Goal: Task Accomplishment & Management: Manage account settings

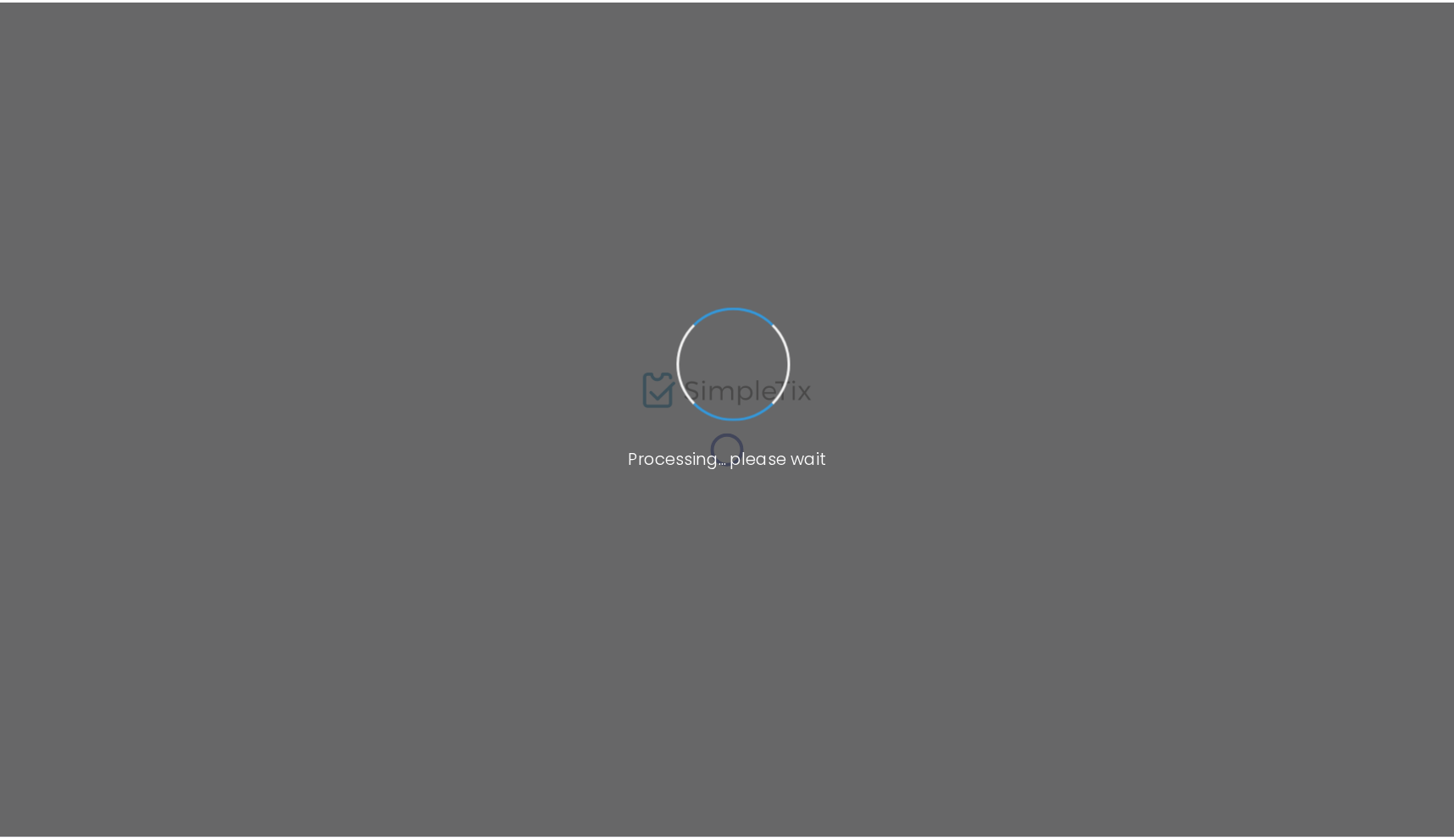
scroll to position [399, 0]
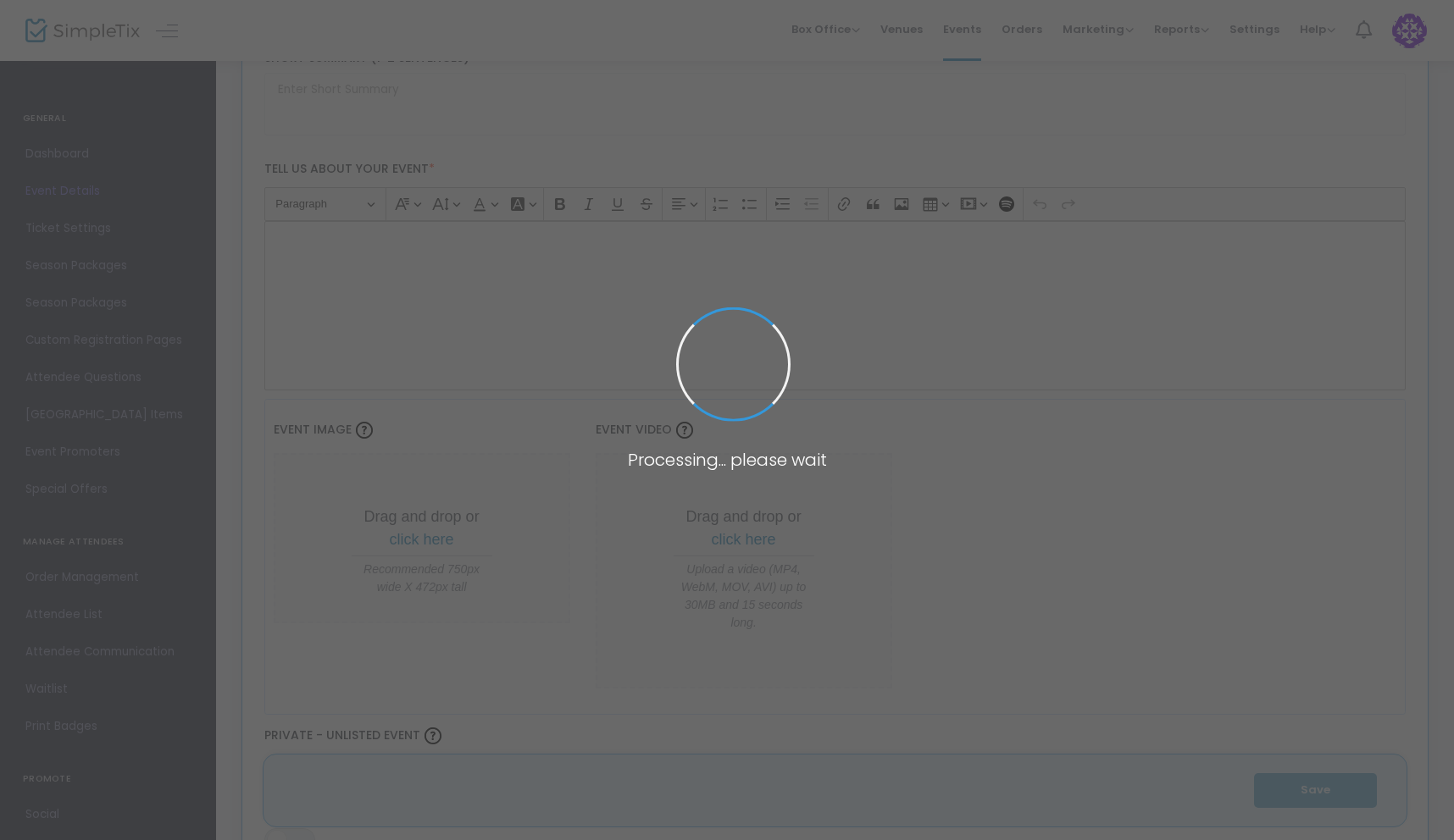
type input "1inch: Swap for Lower Fees, Higher Value. [URL][DOMAIN_NAME]"
type textarea "First Event"
type input "Register Now"
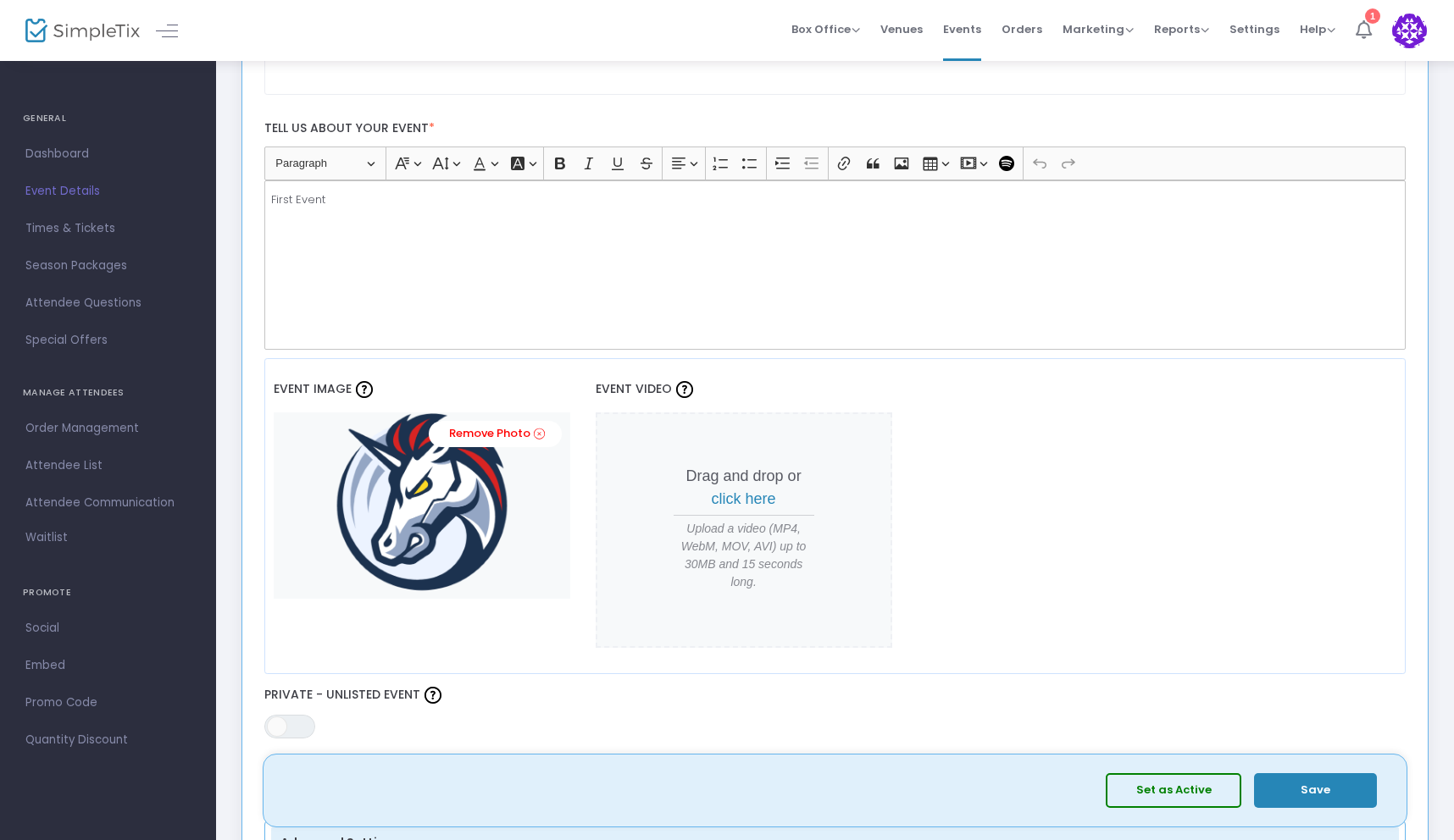
click at [1360, 32] on icon at bounding box center [1363, 29] width 16 height 18
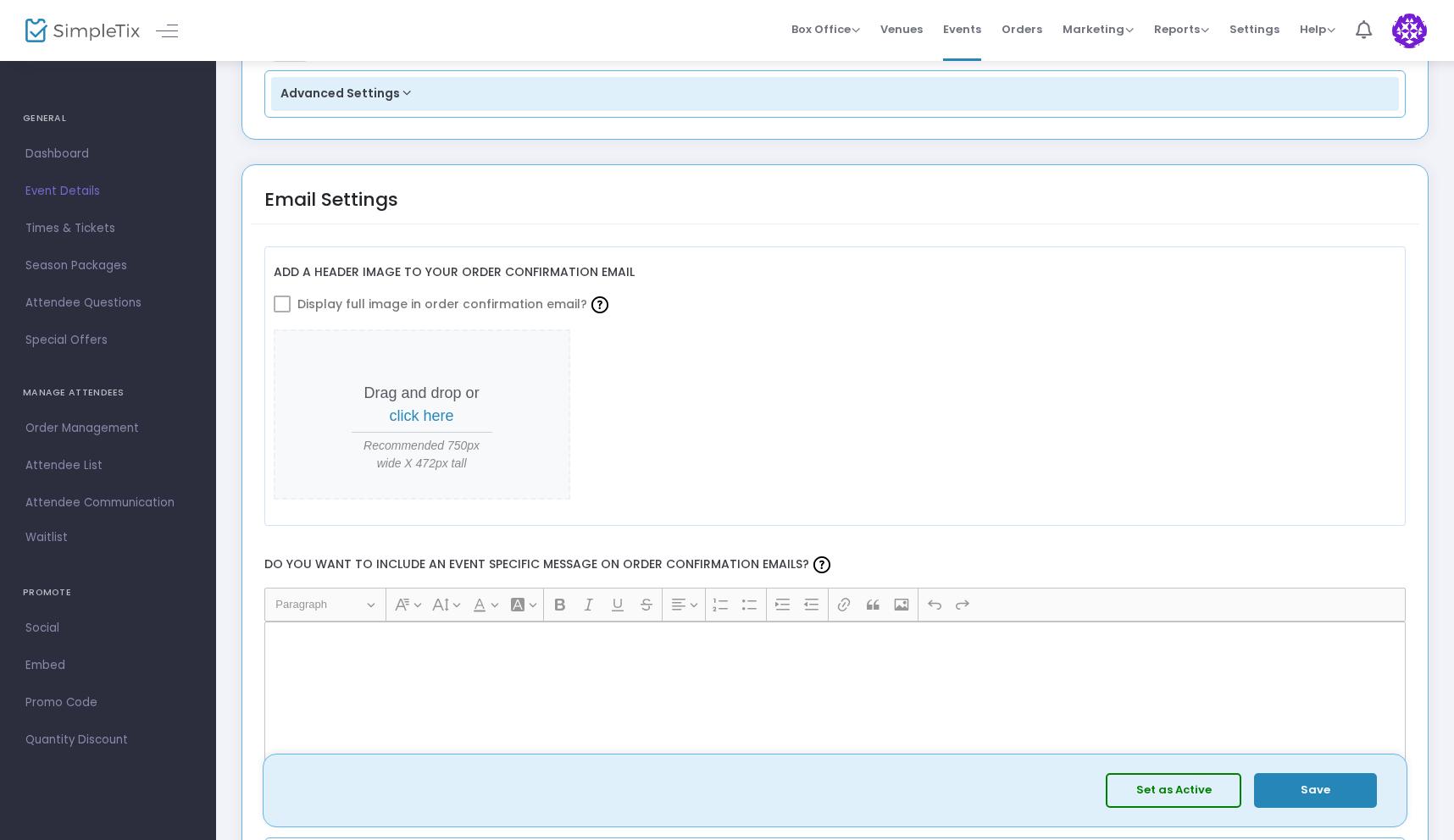
scroll to position [2036, 0]
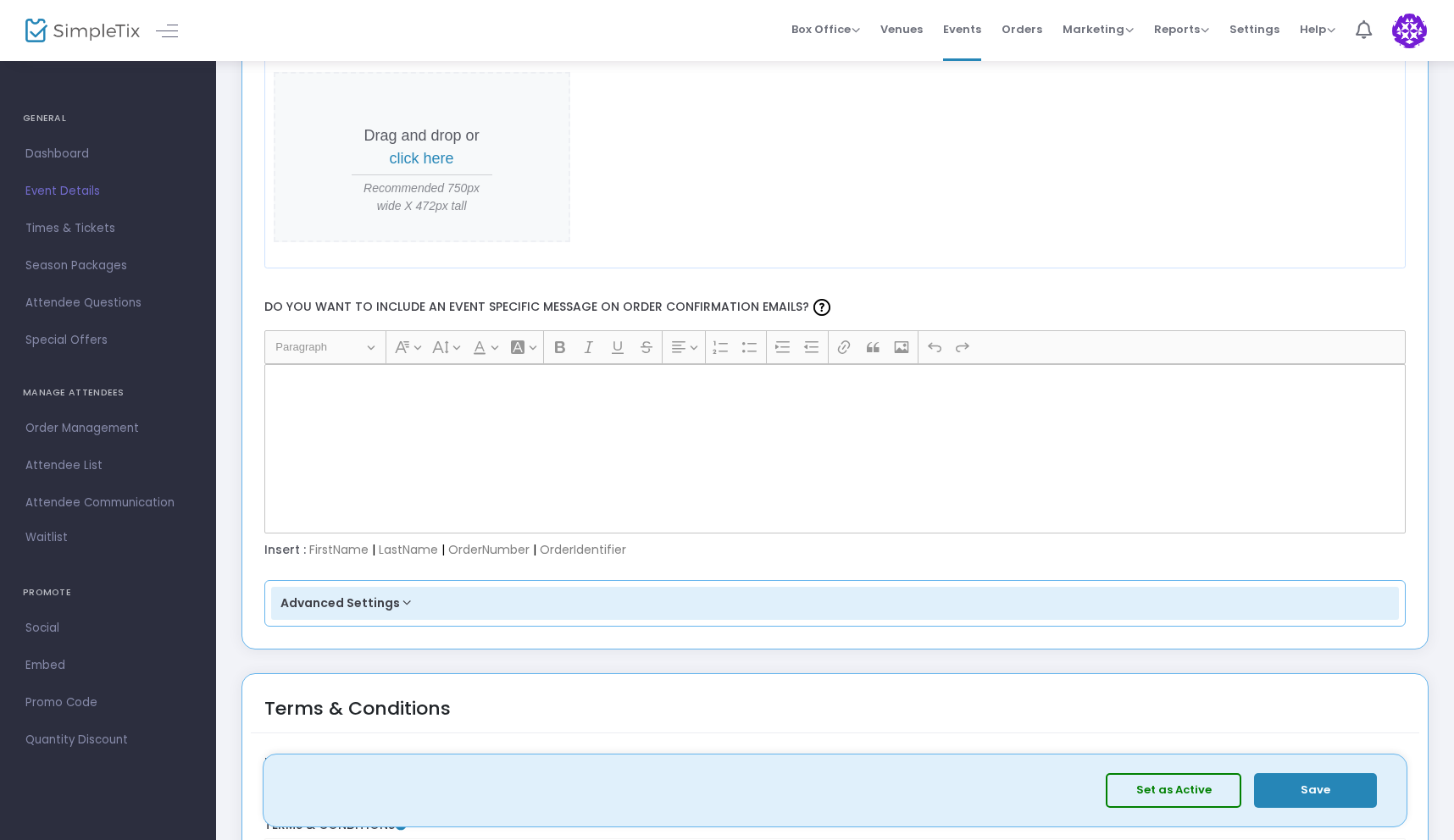
click at [575, 442] on div "Rich Text Editor, main" at bounding box center [836, 449] width 1142 height 170
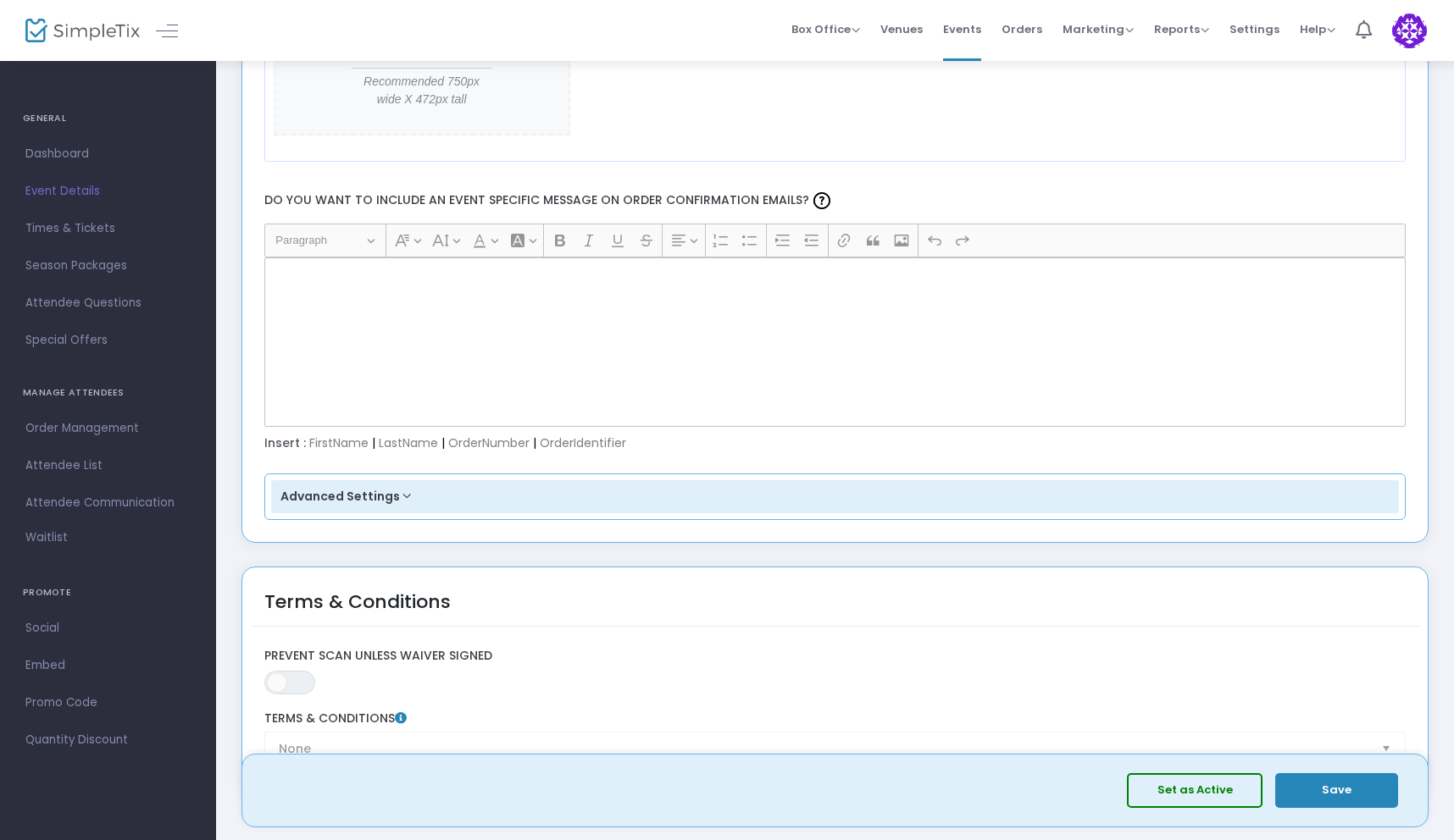
scroll to position [2032, 0]
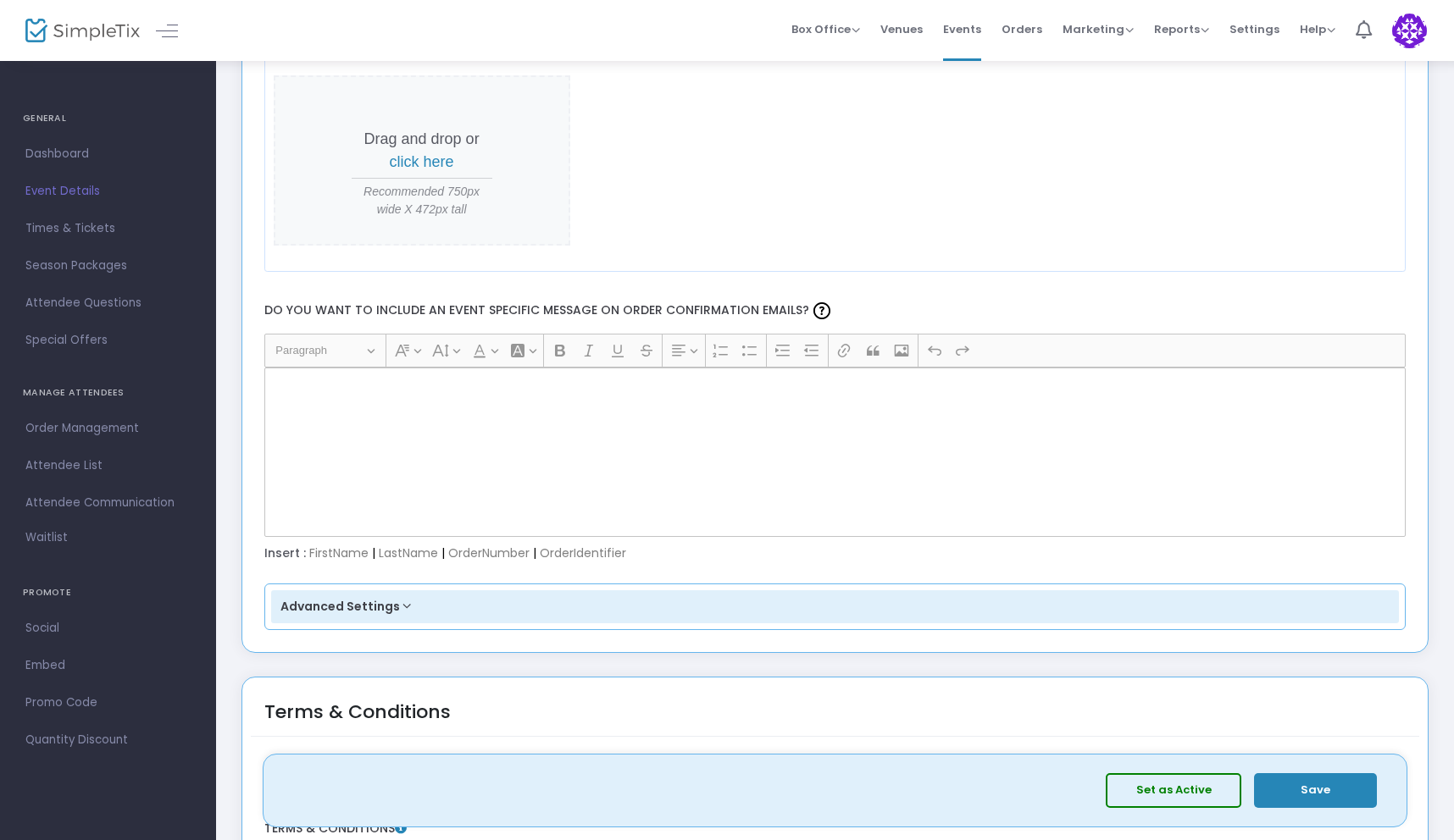
click at [511, 460] on div "Rich Text Editor, main" at bounding box center [836, 451] width 1142 height 170
click at [511, 425] on div "Rich Text Editor, main" at bounding box center [836, 451] width 1142 height 170
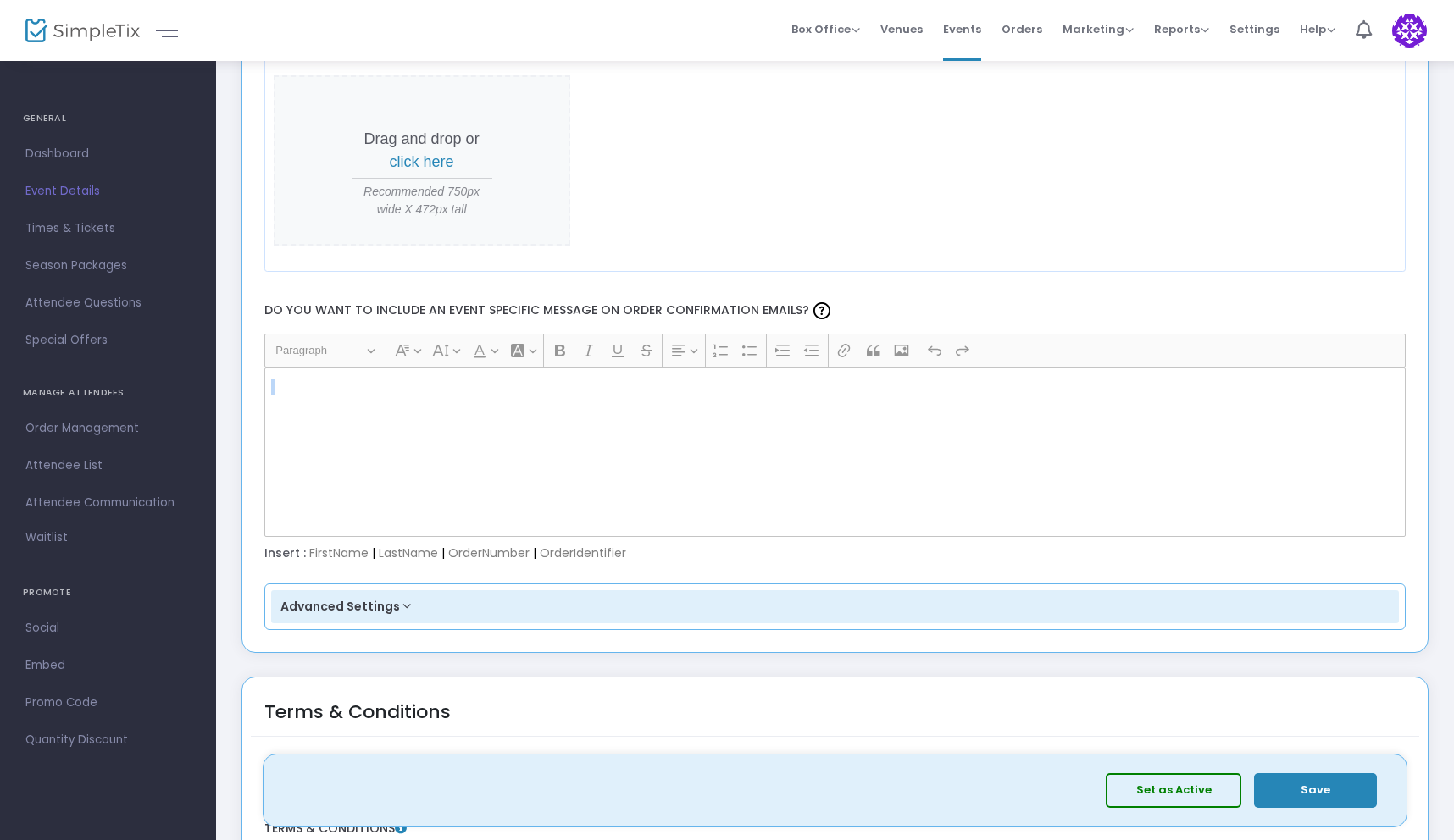
click at [511, 425] on div "Rich Text Editor, main" at bounding box center [836, 451] width 1142 height 170
click at [869, 351] on icon "Editor toolbar" at bounding box center [872, 351] width 12 height 10
click at [807, 351] on icon "Editor toolbar" at bounding box center [810, 350] width 16 height 16
click at [410, 550] on div "Insert : FirstName | LastName | OrderNumber | OrderIdentifier" at bounding box center [835, 553] width 1158 height 16
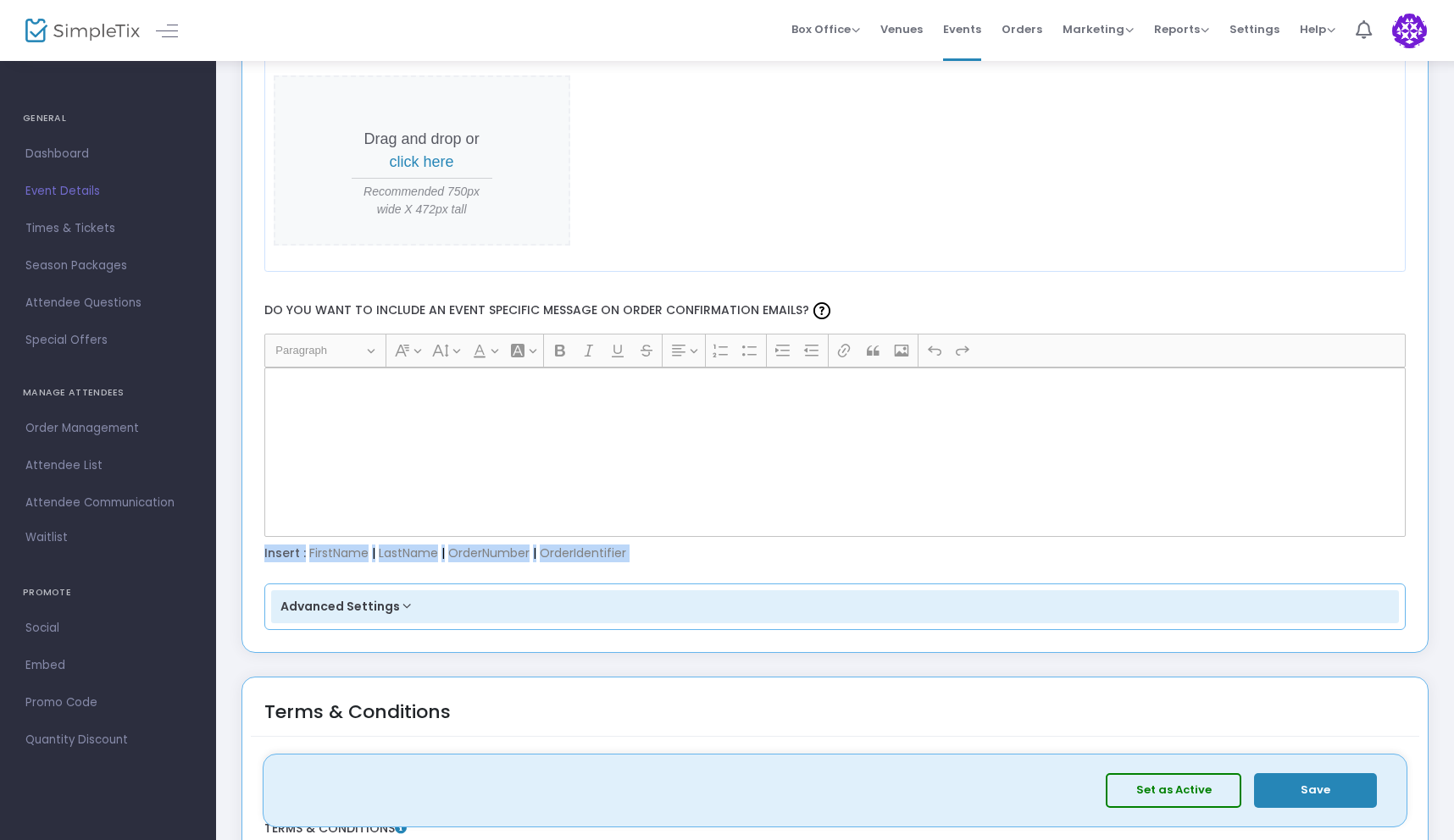
click at [410, 550] on div "Insert : FirstName | LastName | OrderNumber | OrderIdentifier" at bounding box center [835, 553] width 1158 height 16
click at [399, 554] on div "Insert : FirstName | LastName | OrderNumber | OrderIdentifier" at bounding box center [835, 553] width 1158 height 16
click at [307, 554] on div "Insert : FirstName | LastName | OrderNumber | OrderIdentifier" at bounding box center [835, 553] width 1158 height 16
click at [345, 586] on div "Advanced Settings Primary Color For Order Confirmation Email Reset #2586B7 Do y…" at bounding box center [836, 607] width 1142 height 47
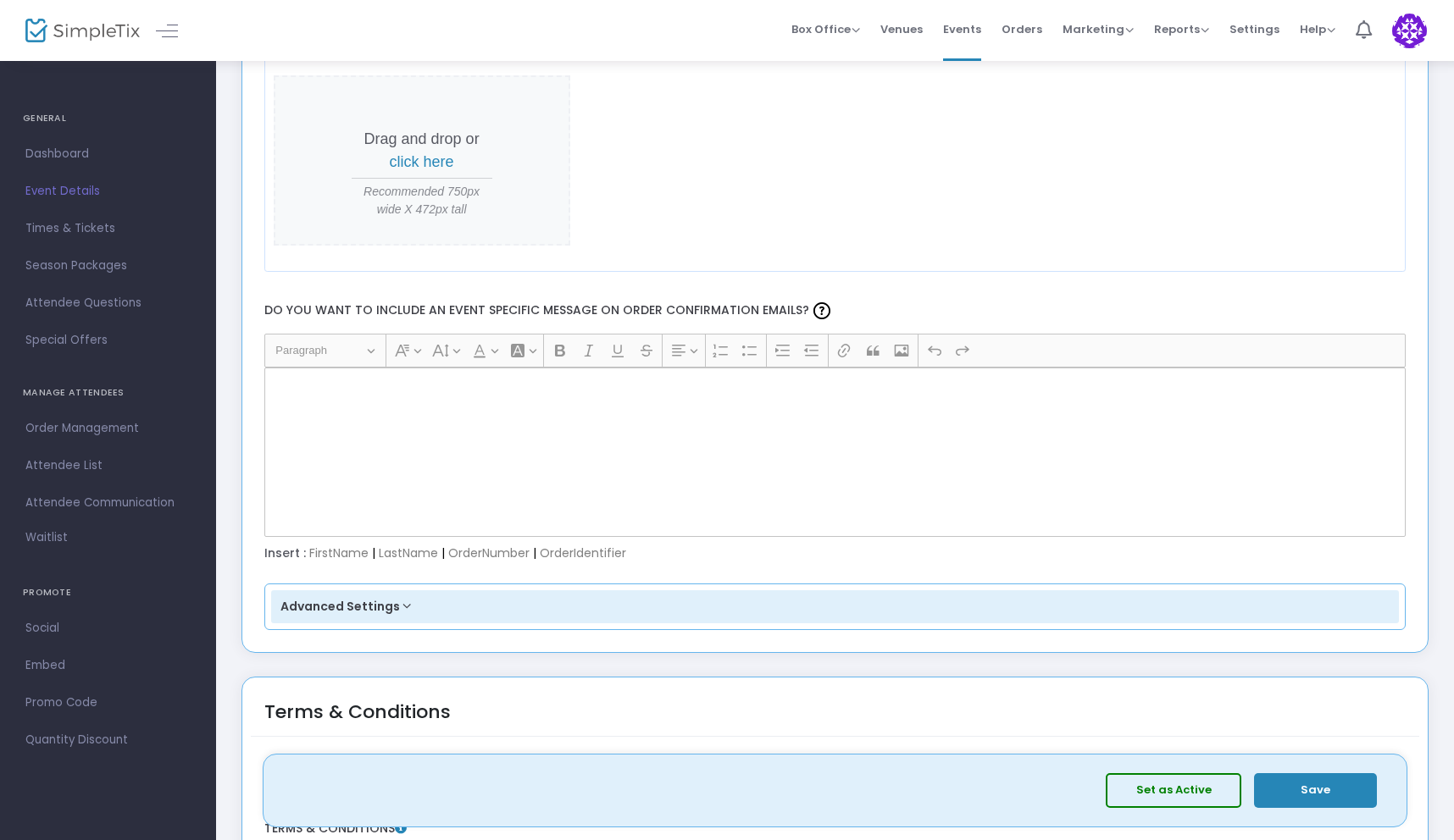
click at [346, 597] on button "Advanced Settings" at bounding box center [836, 607] width 1128 height 34
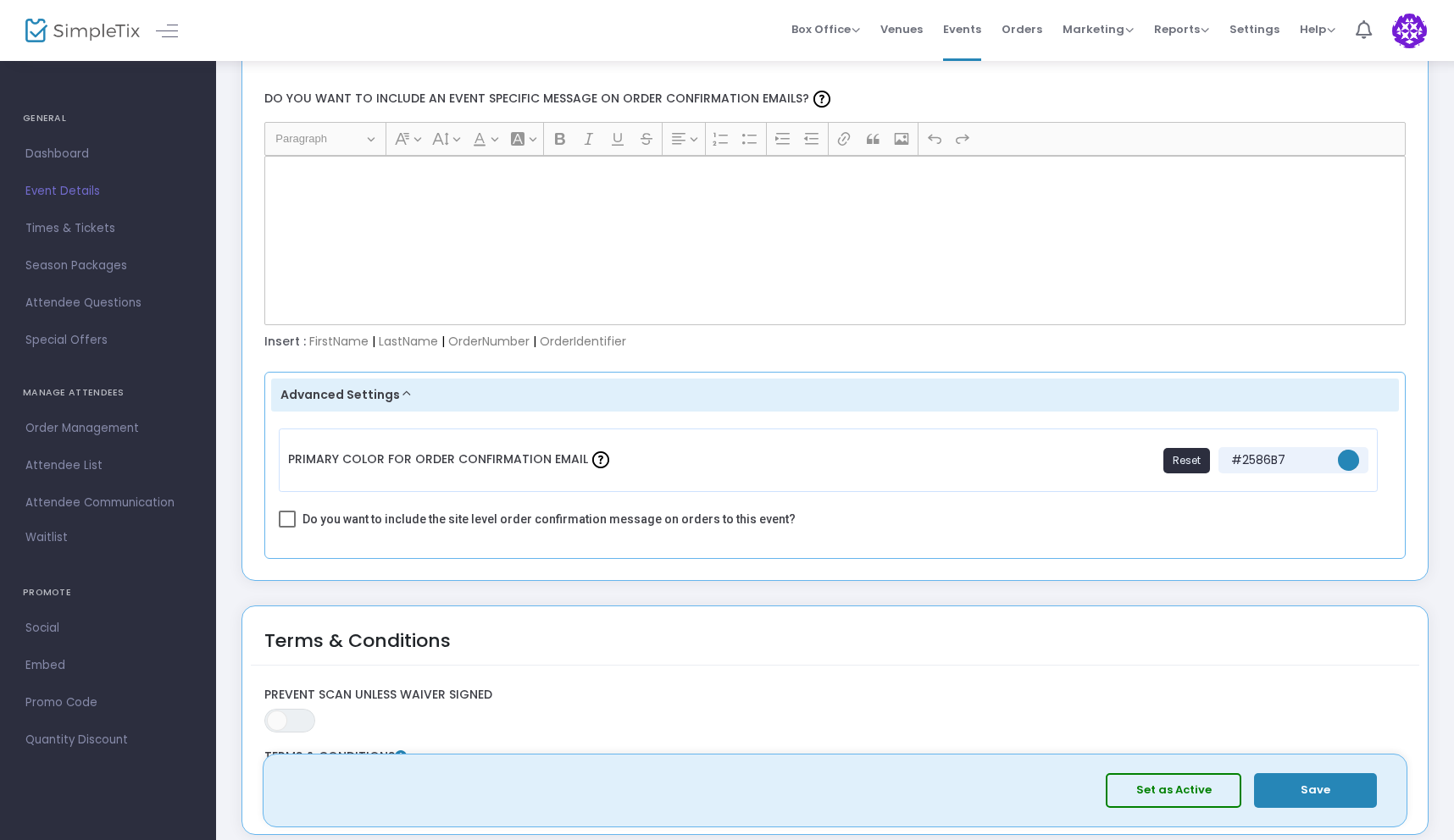
scroll to position [2249, 0]
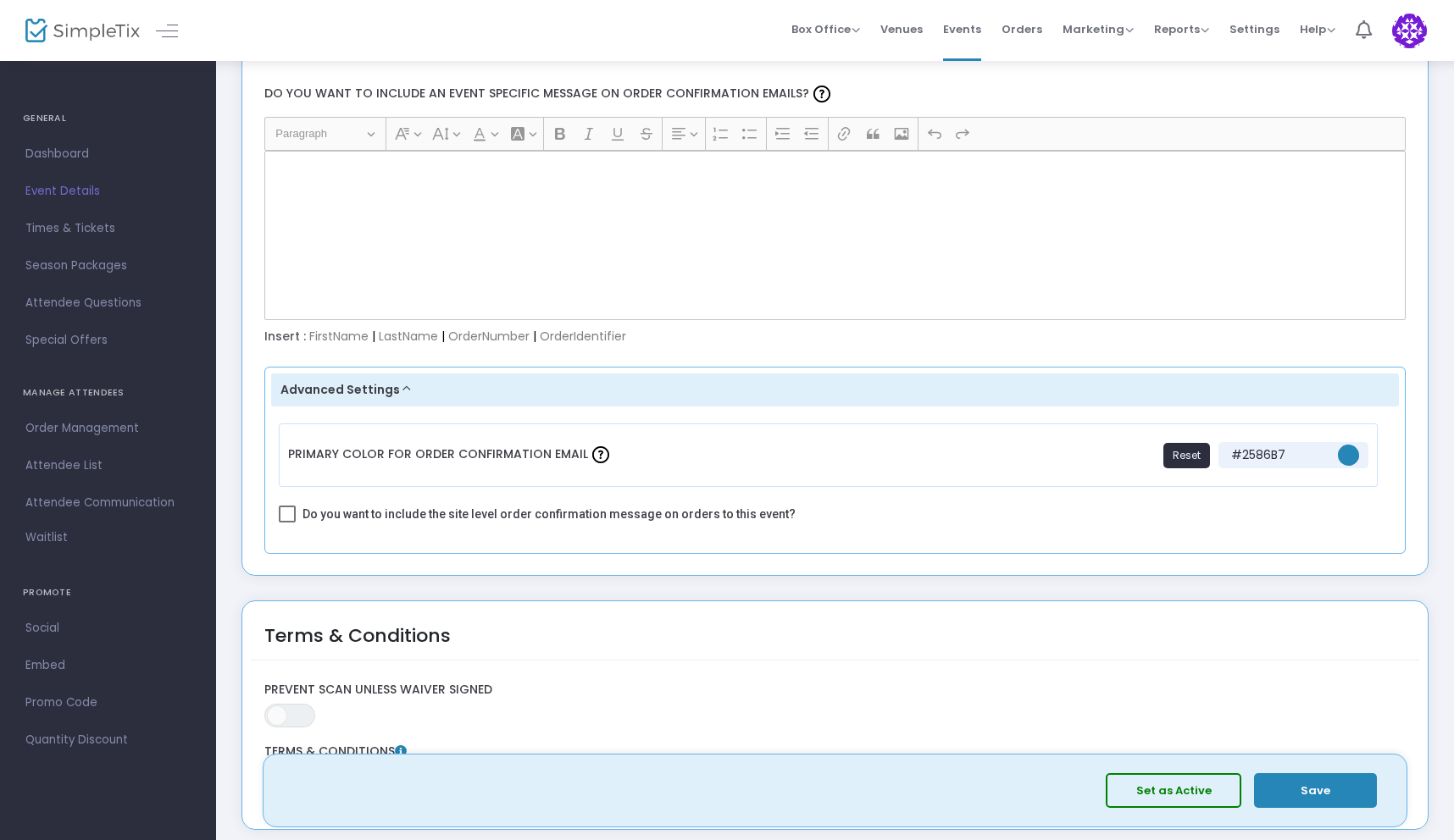
click at [421, 512] on span "Do you want to include the site level order confirmation message on orders to t…" at bounding box center [549, 513] width 493 height 20
click at [287, 522] on input "Do you want to include the site level order confirmation message on orders to t…" at bounding box center [286, 522] width 1 height 1
checkbox input "true"
click at [588, 224] on div "Rich Text Editor, main" at bounding box center [836, 235] width 1142 height 170
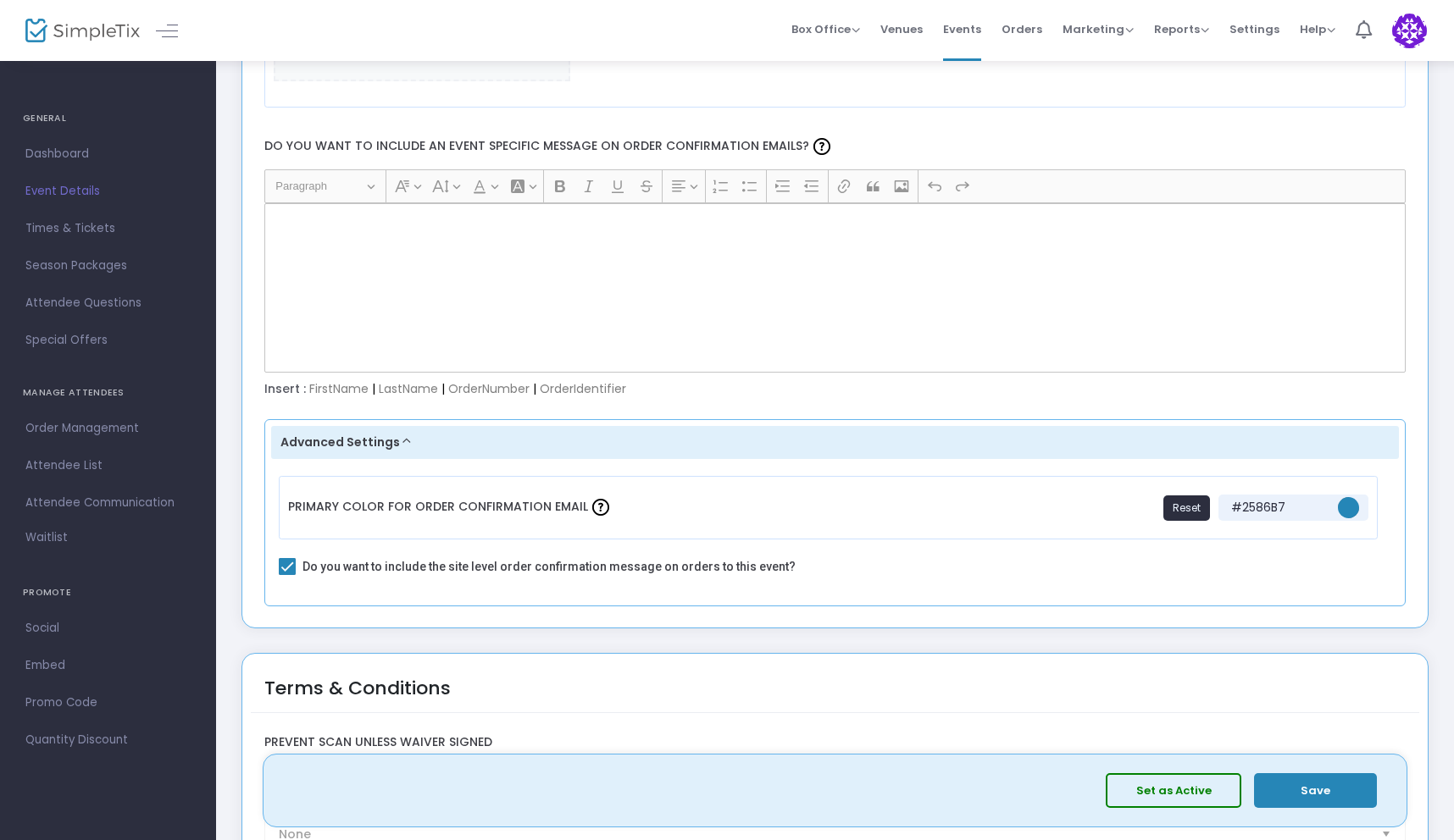
scroll to position [2165, 0]
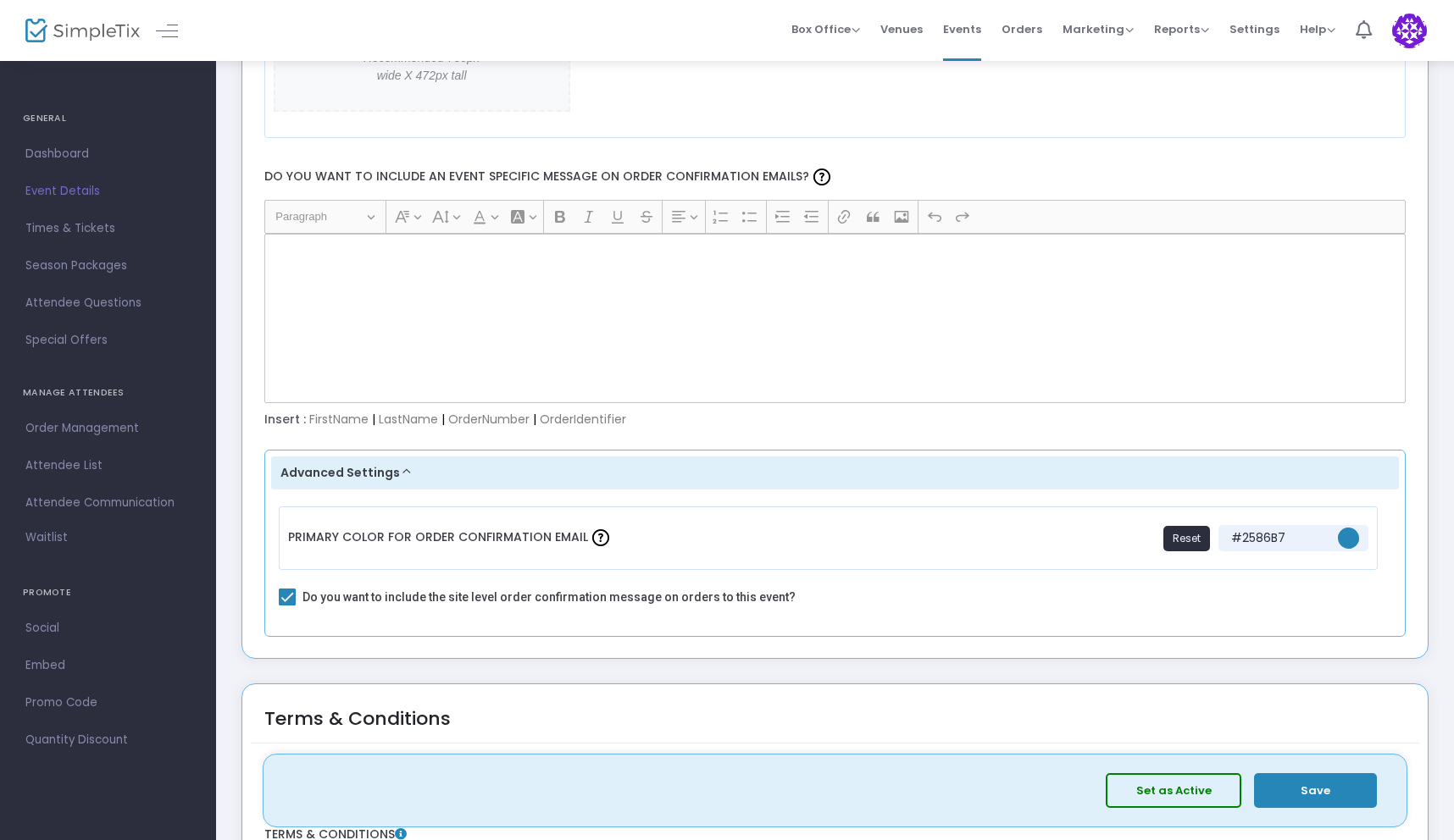
click at [474, 316] on div "Rich Text Editor, main" at bounding box center [836, 318] width 1142 height 170
click at [454, 289] on div "Rich Text Editor, main" at bounding box center [836, 318] width 1142 height 170
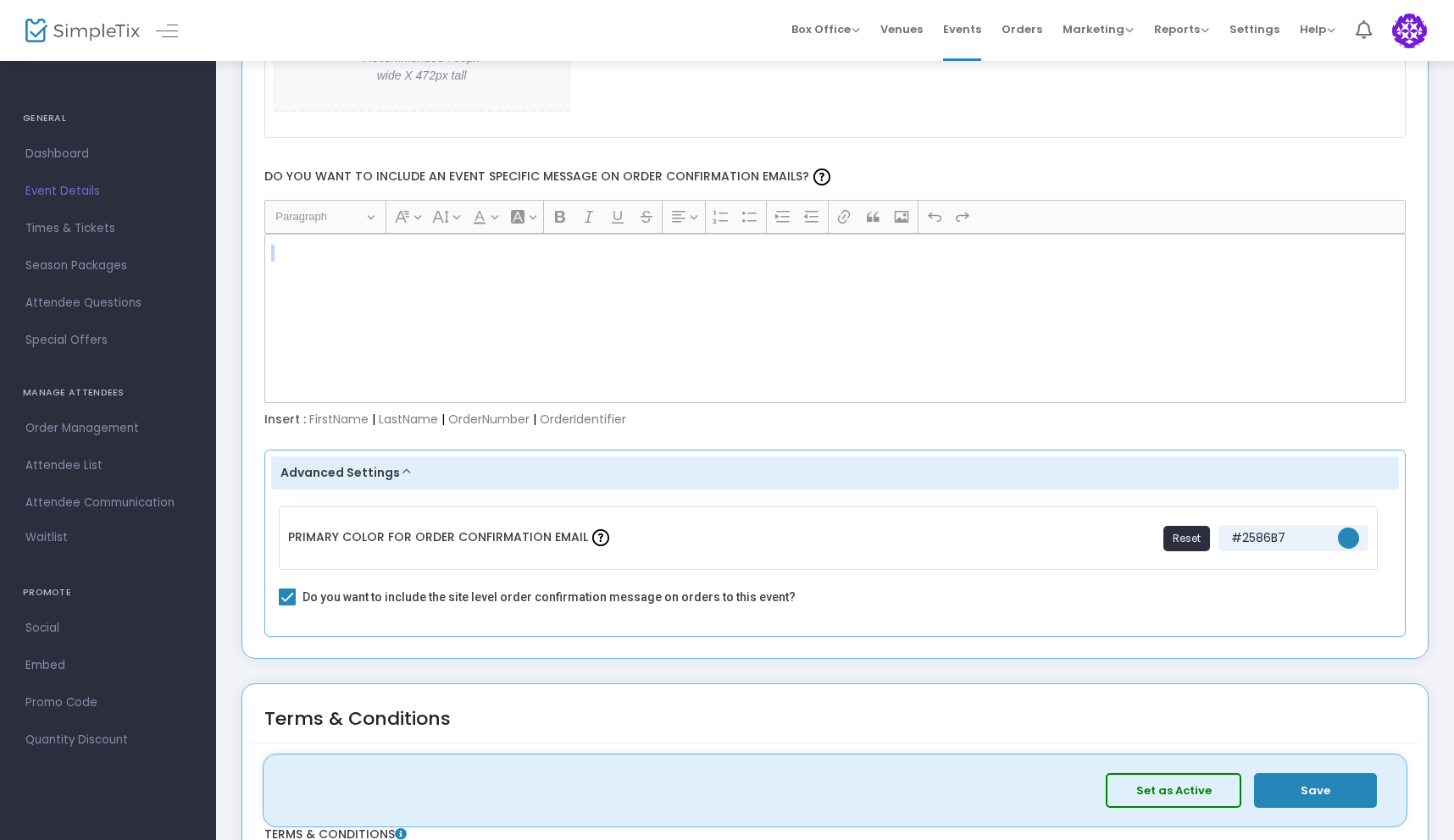
click at [371, 212] on button "Heading Paragraph" at bounding box center [325, 217] width 114 height 26
click at [348, 229] on button "Heading Paragraph" at bounding box center [325, 217] width 114 height 26
click at [448, 212] on icon "Editor toolbar" at bounding box center [440, 216] width 16 height 16
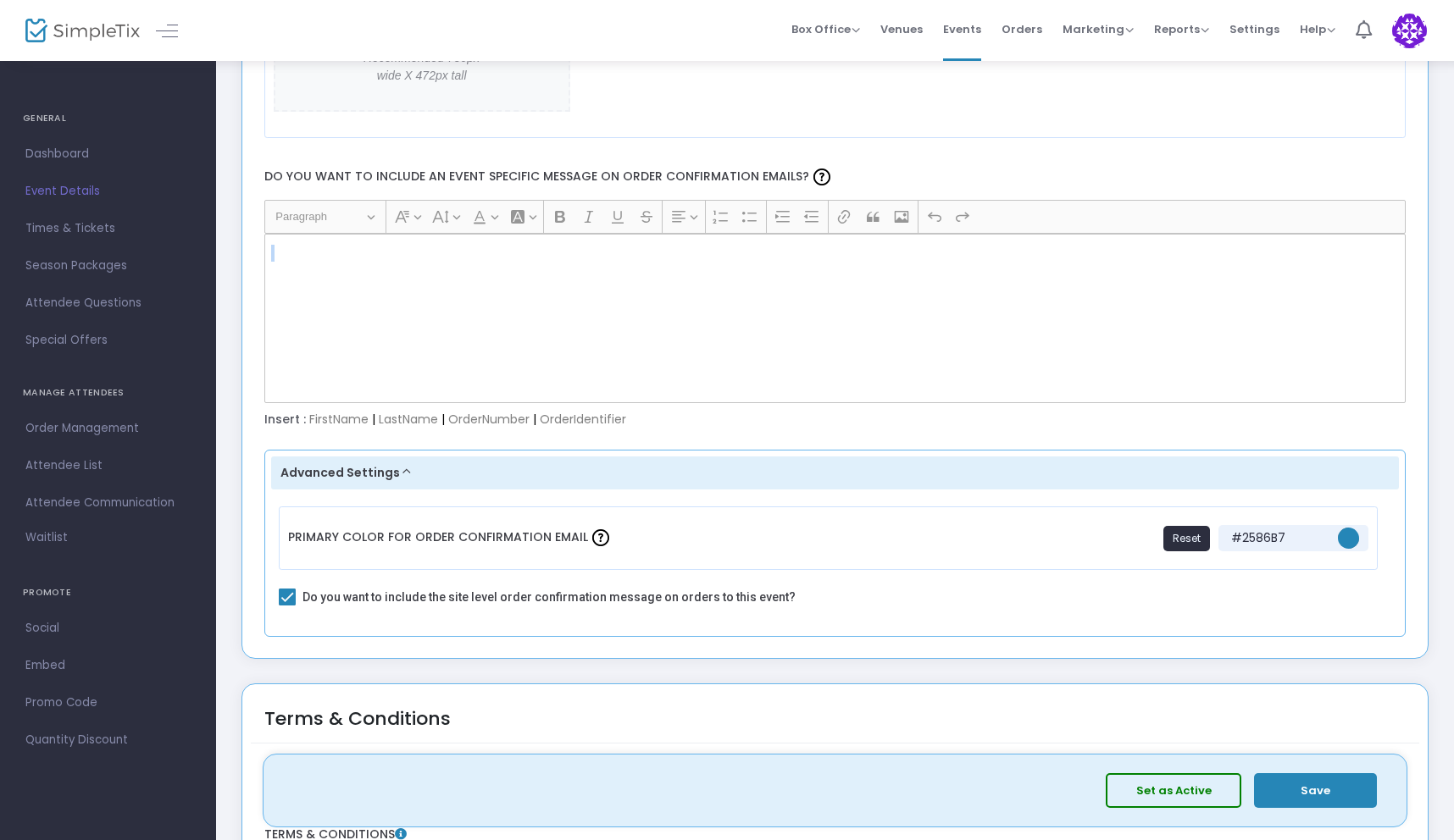
click at [448, 212] on icon "Editor toolbar" at bounding box center [440, 216] width 16 height 16
click at [588, 216] on icon "Editor toolbar" at bounding box center [588, 217] width 9 height 12
click at [353, 607] on mat-checkbox "Do you want to include the site level order confirmation message on orders to t…" at bounding box center [836, 600] width 1128 height 26
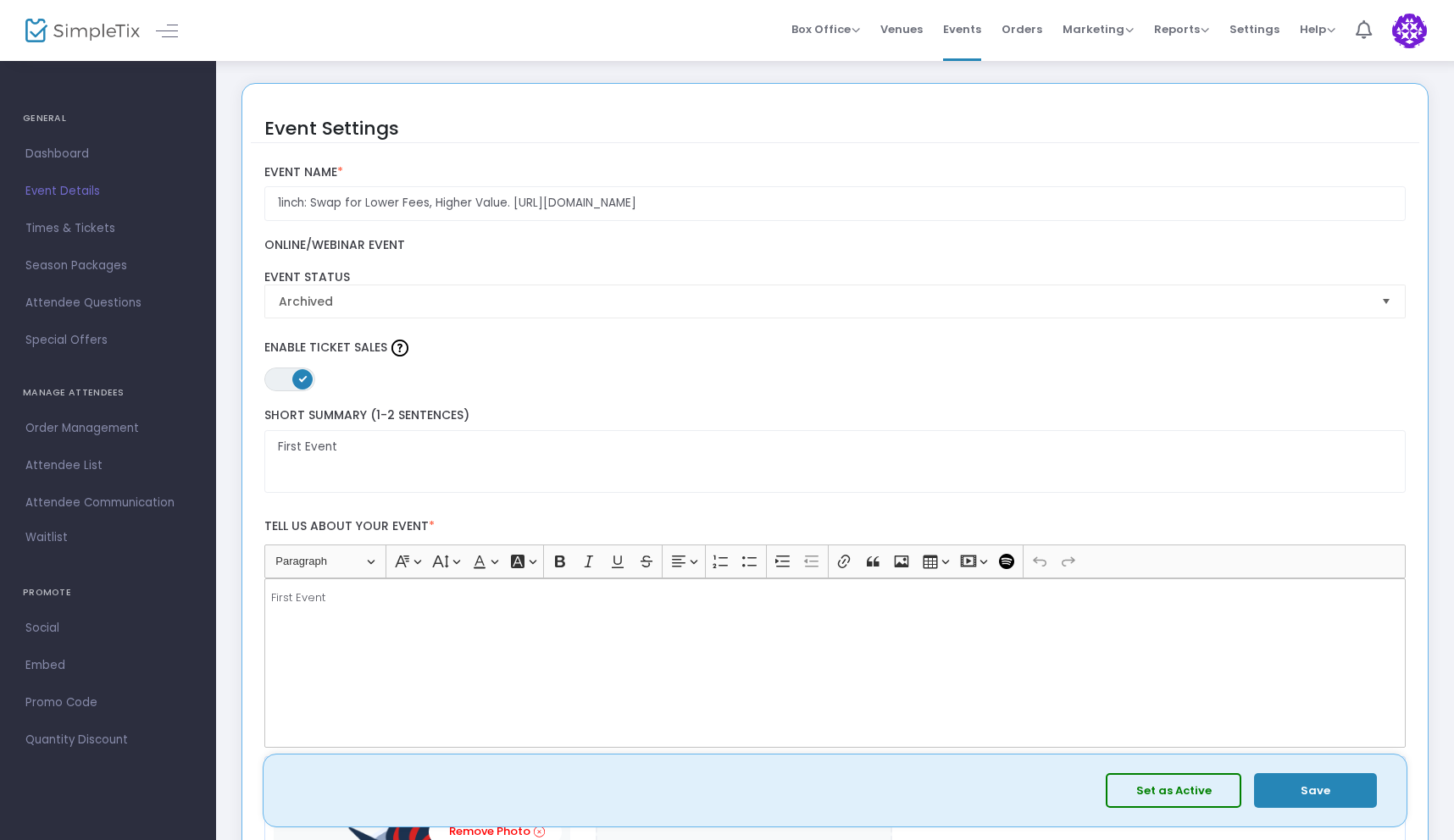
scroll to position [0, 0]
click at [1157, 784] on button "Set as Active" at bounding box center [1173, 791] width 136 height 35
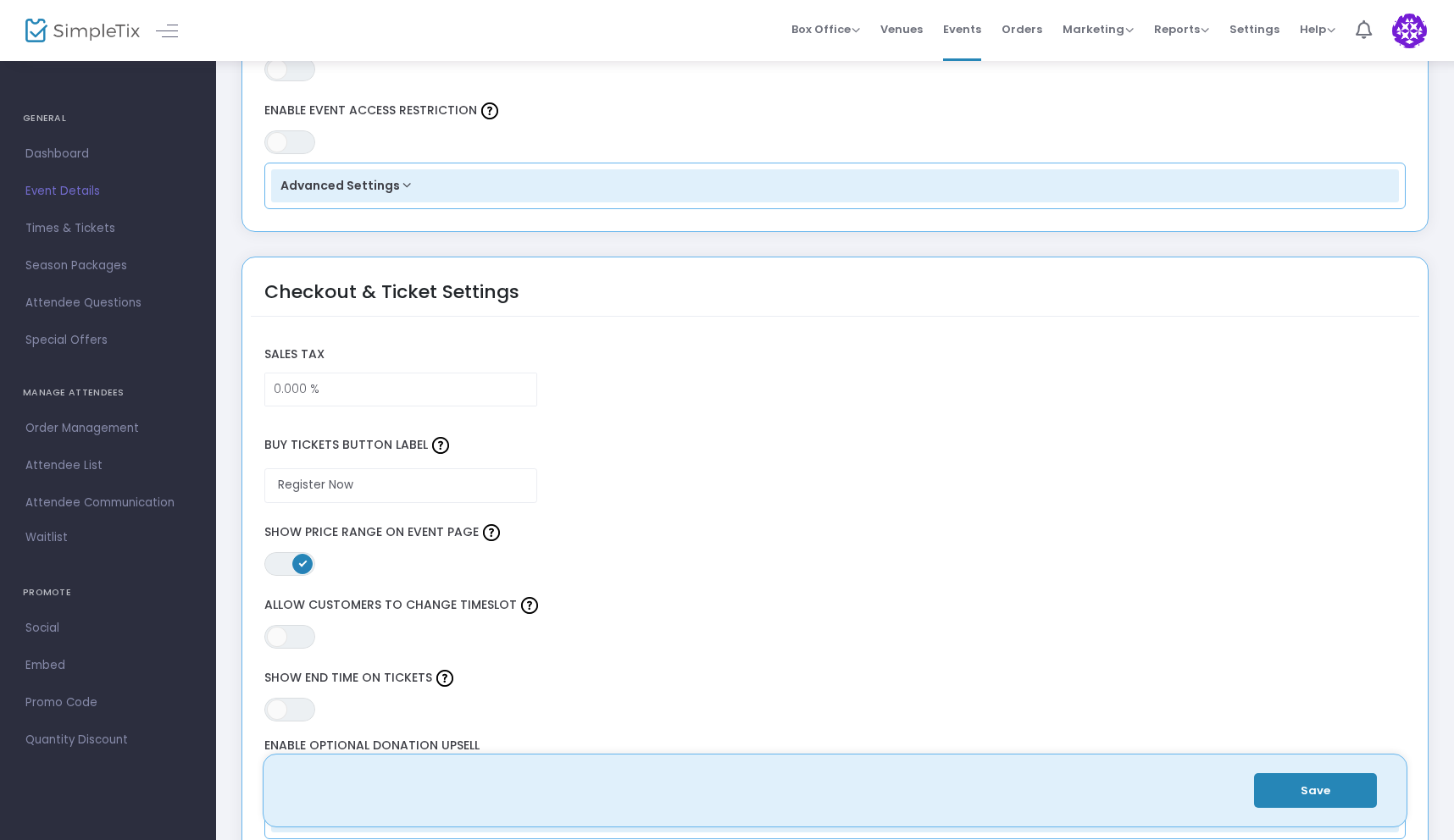
scroll to position [1073, 0]
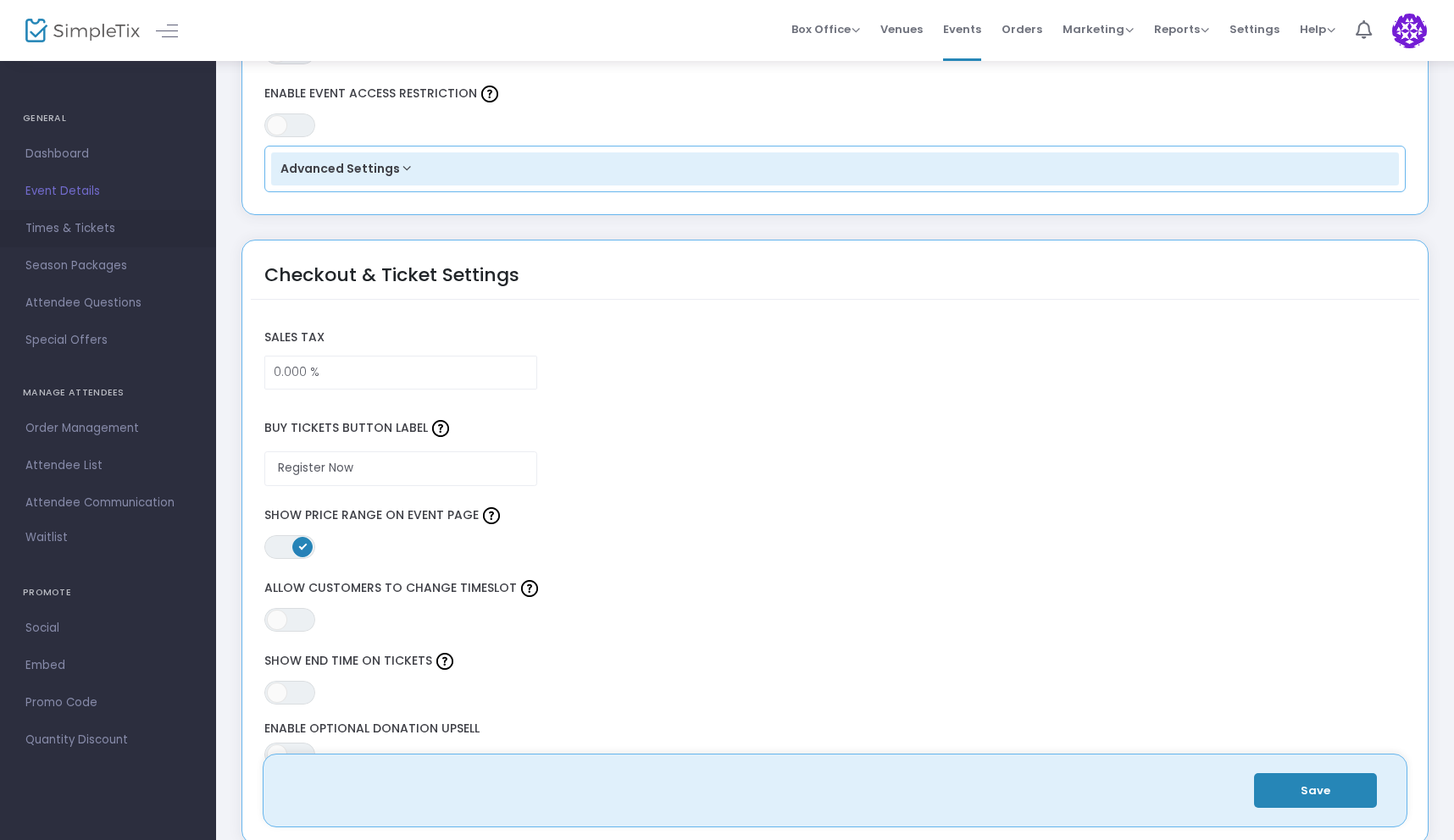
click at [100, 233] on span "Times & Tickets" at bounding box center [108, 229] width 165 height 22
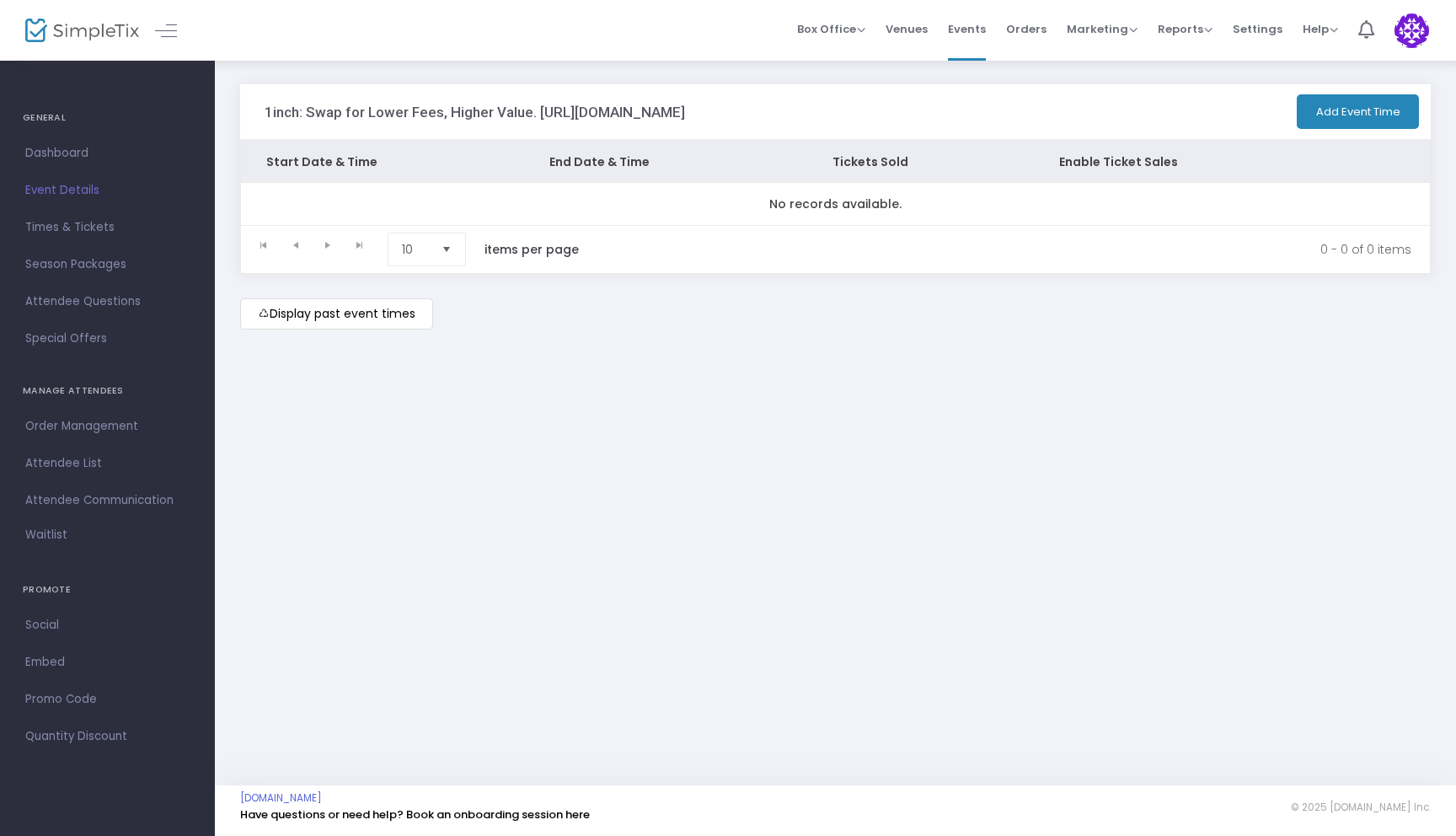
click at [599, 109] on h3 "1inch: Swap for Lower Fees, Higher Value. [URL][DOMAIN_NAME]" at bounding box center [474, 111] width 420 height 16
click at [356, 330] on m-button "Display past event times" at bounding box center [337, 313] width 193 height 31
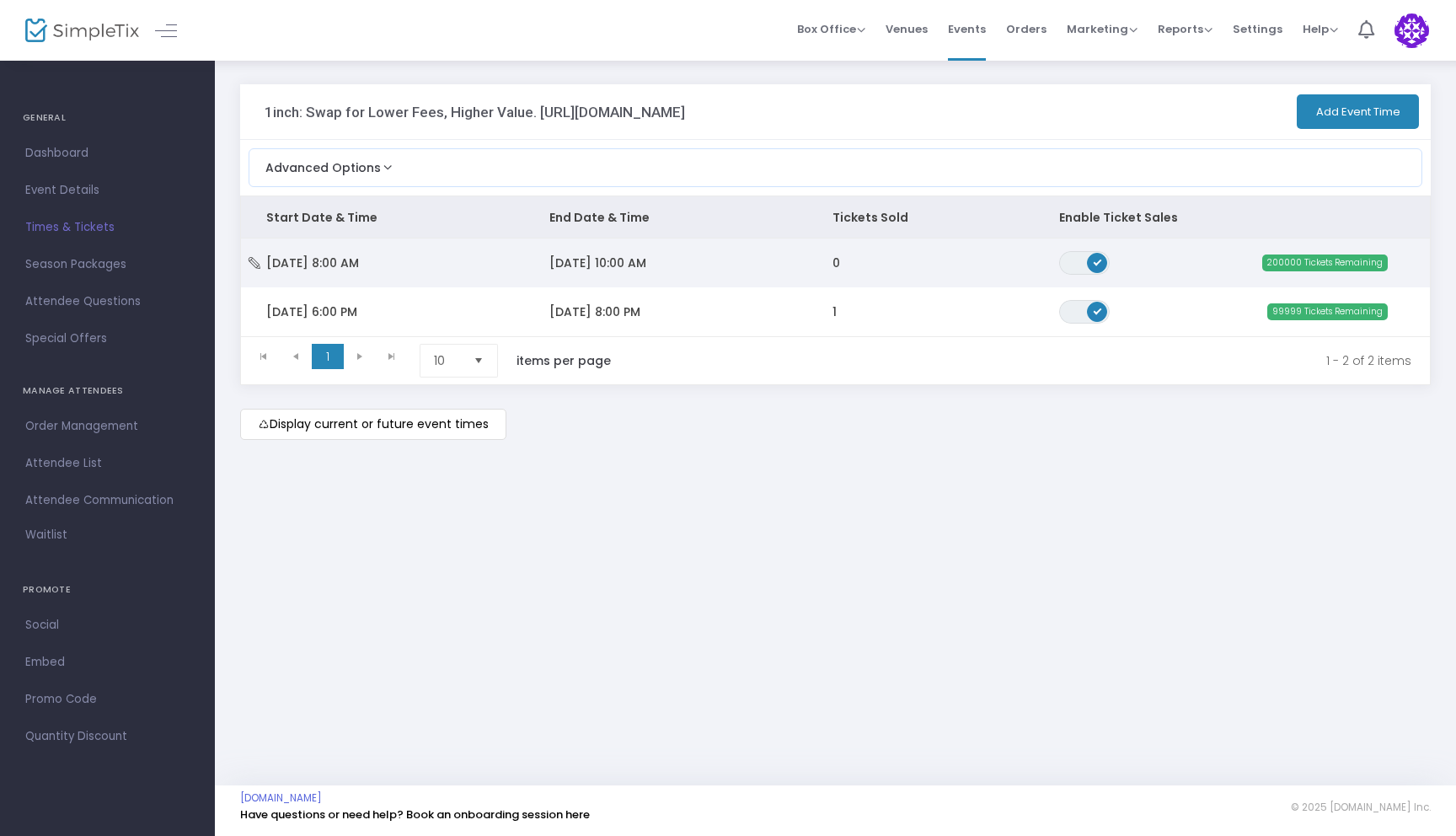
click at [1185, 255] on td "ON OFF" at bounding box center [1119, 262] width 171 height 49
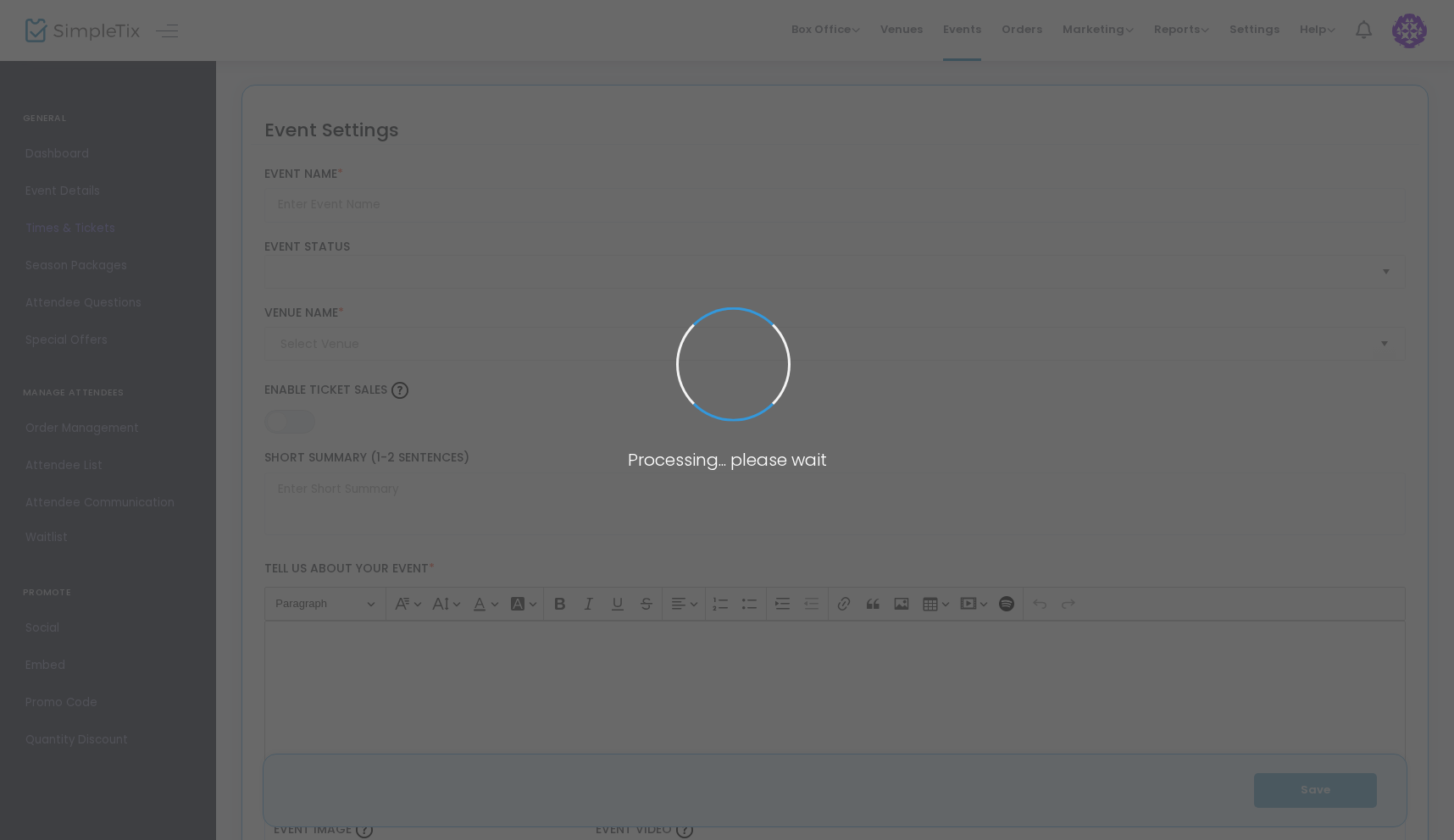
type input "1inch: Swap for Lower Fees, Higher Value. [URL][DOMAIN_NAME]"
type textarea "First Event"
type input "Register Now"
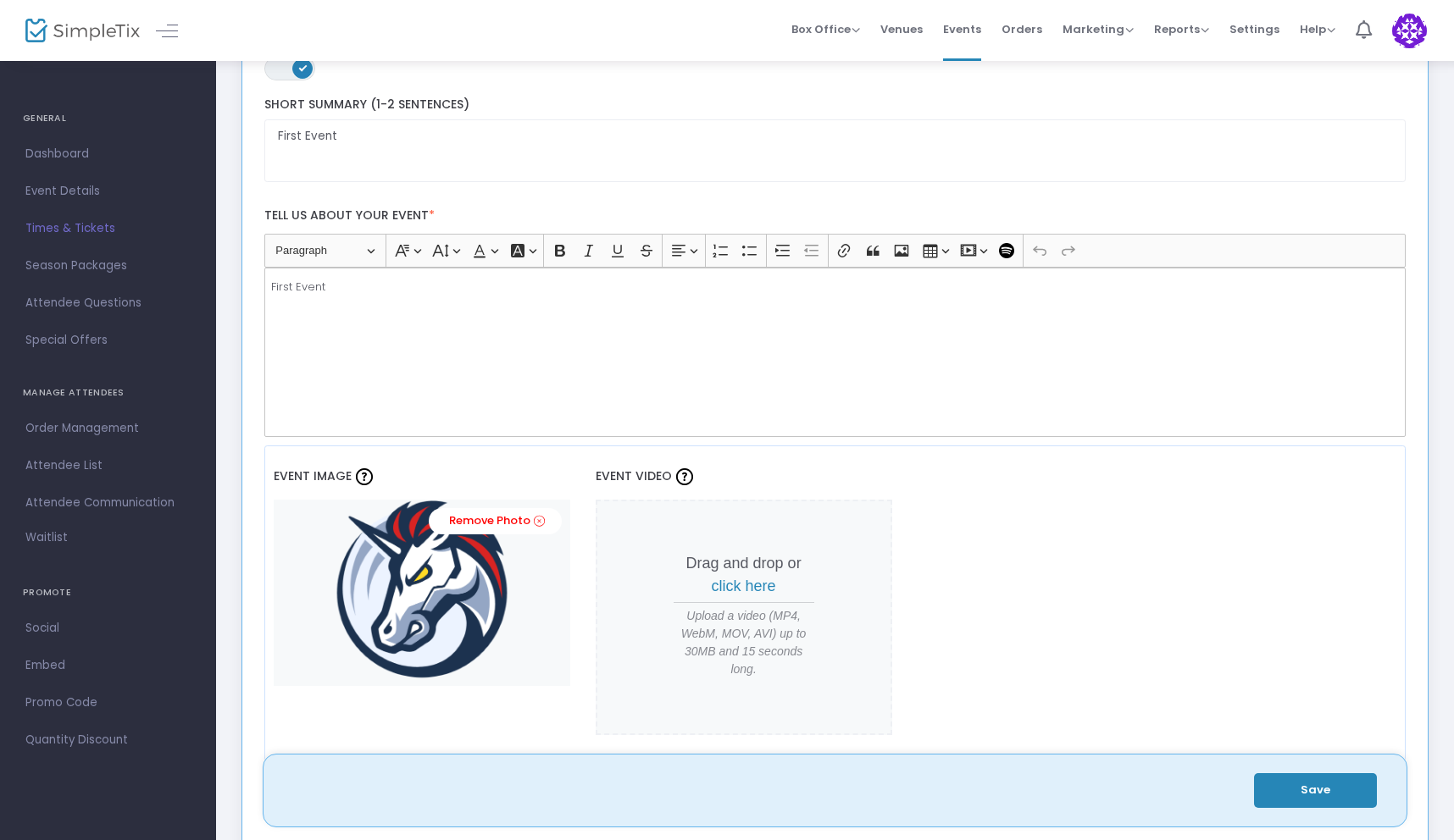
scroll to position [318, 0]
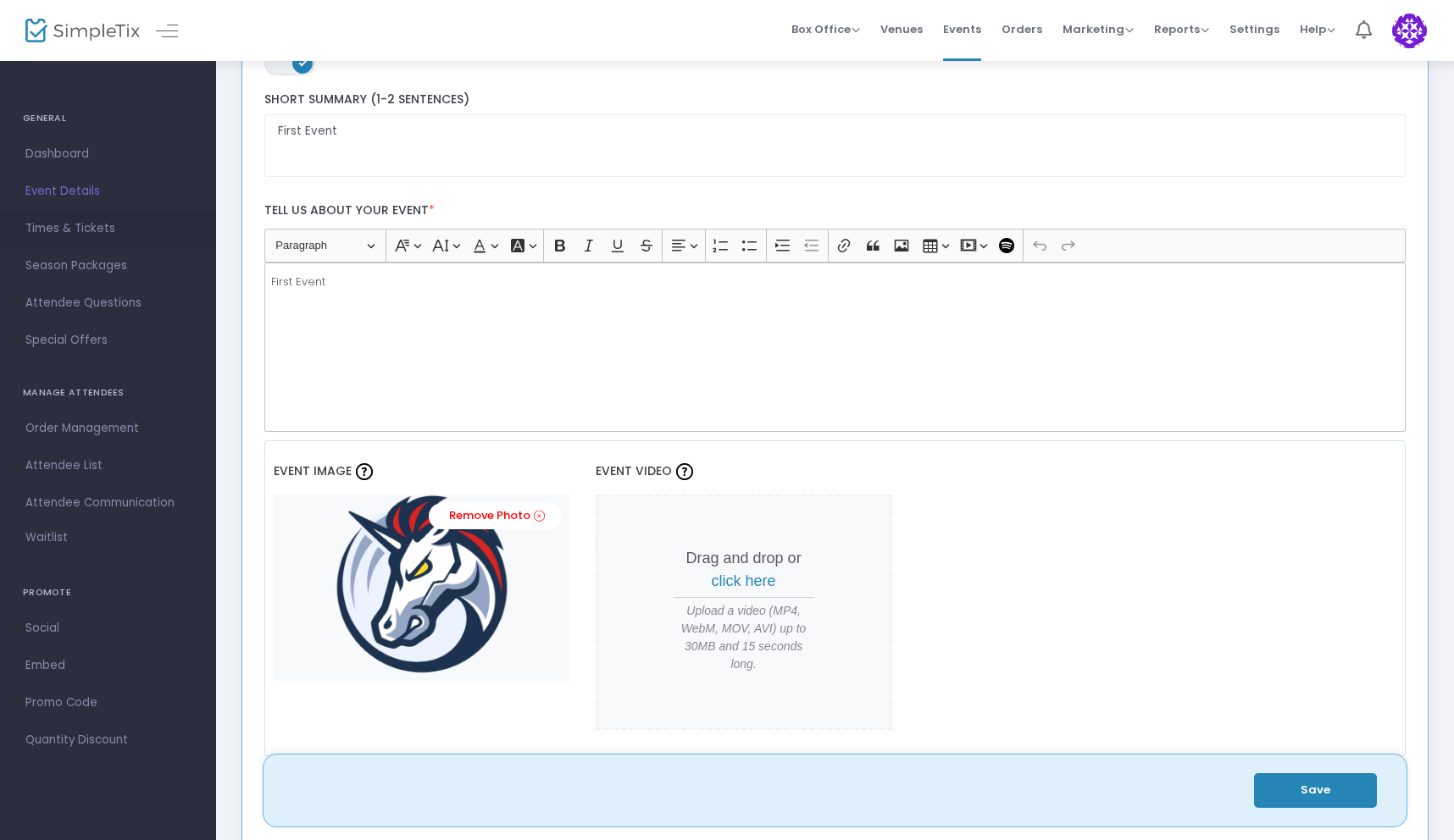
click at [67, 228] on span "Times & Tickets" at bounding box center [108, 229] width 165 height 22
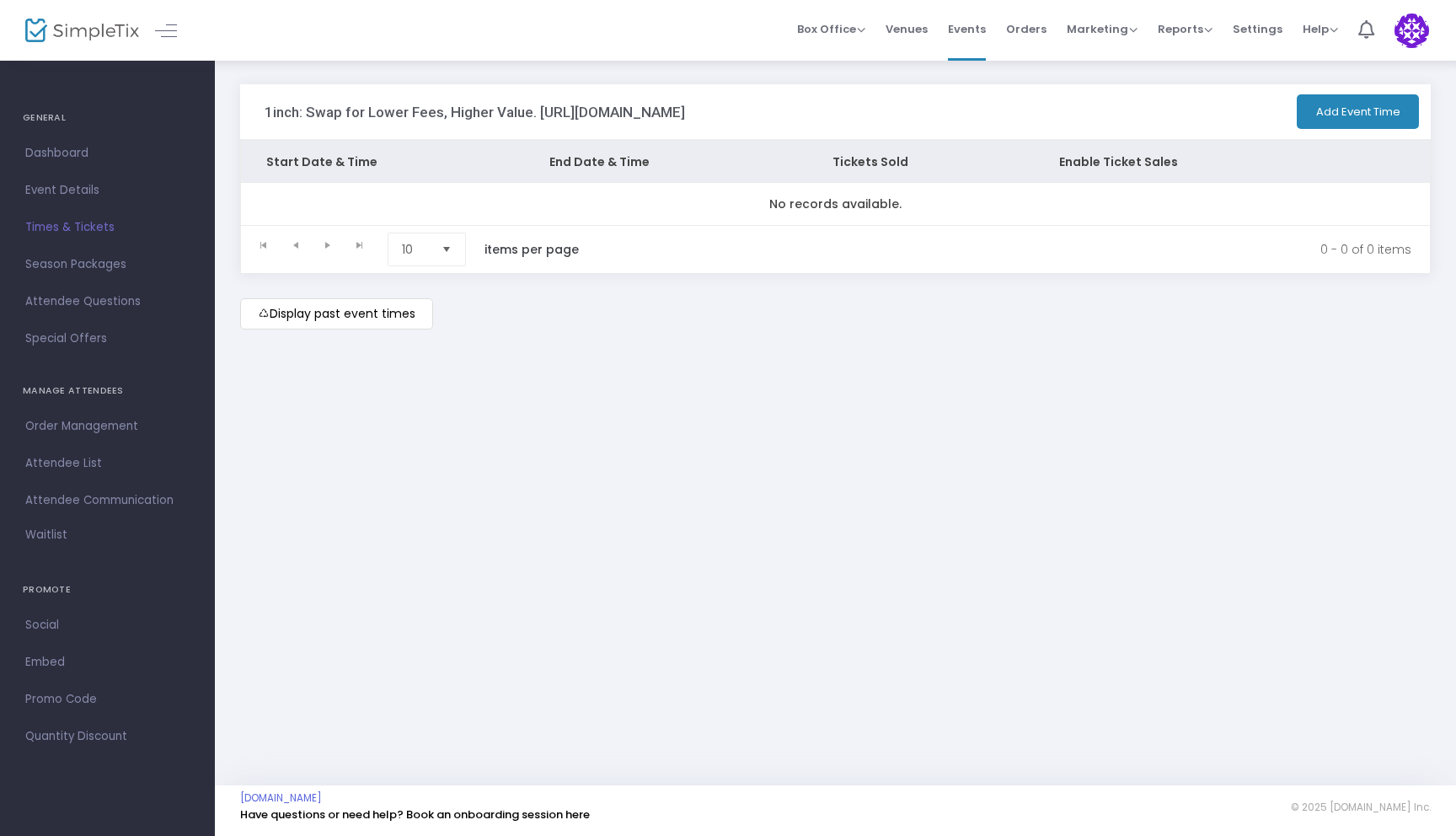
click at [400, 315] on m-button "Display past event times" at bounding box center [337, 313] width 193 height 31
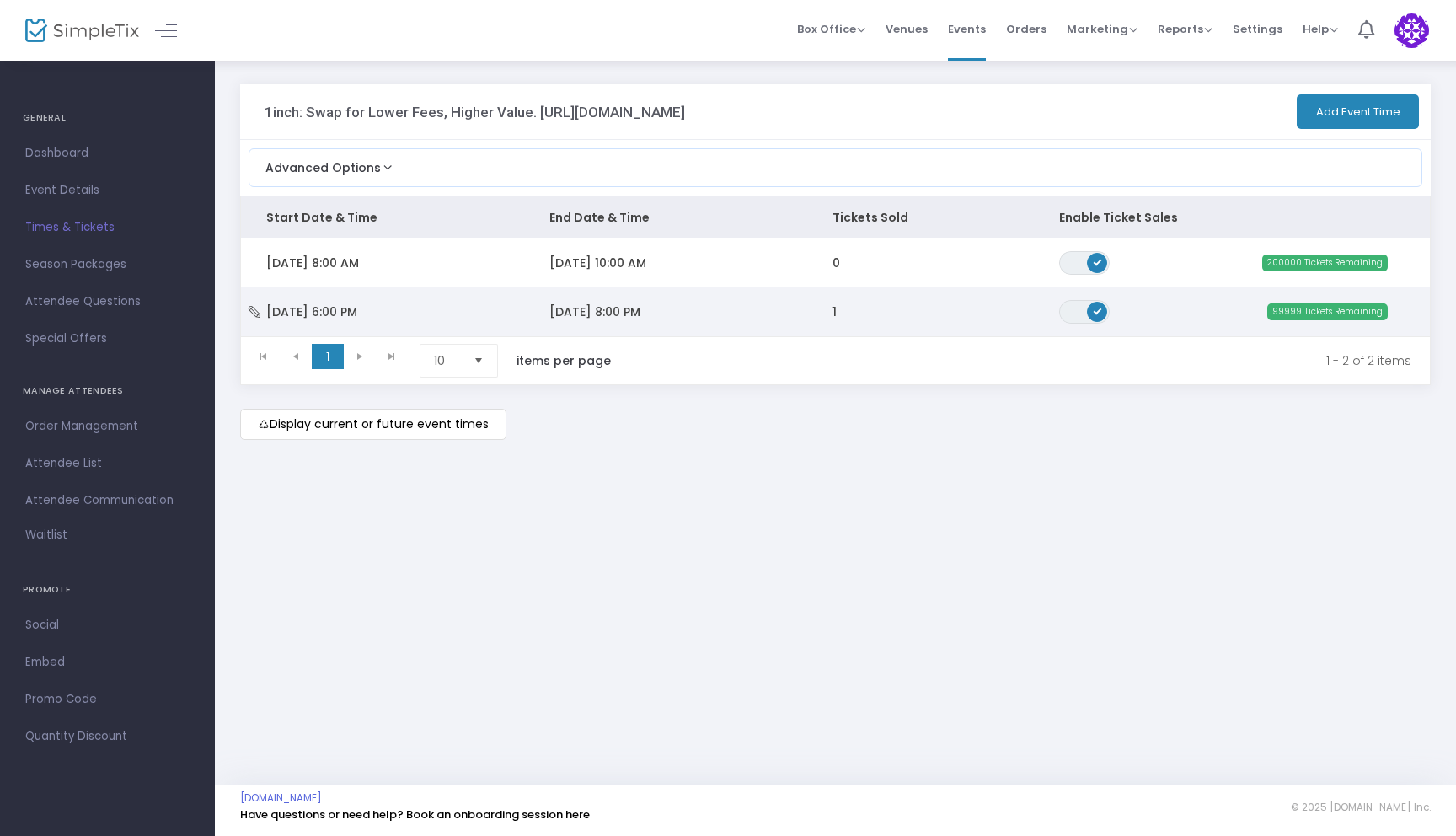
click at [930, 323] on td "1" at bounding box center [920, 311] width 227 height 49
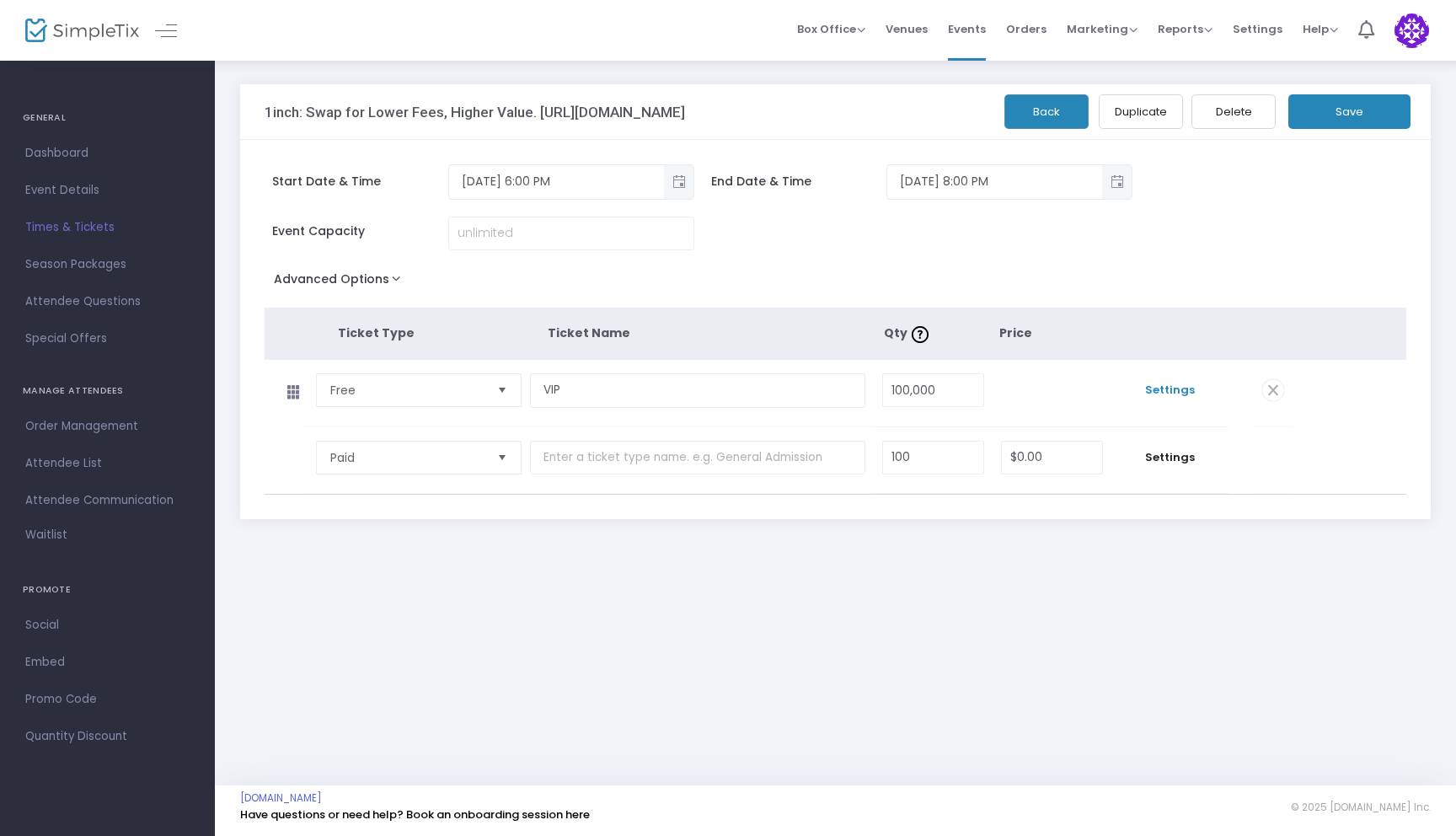
click at [1166, 391] on span "Settings" at bounding box center [1170, 390] width 100 height 16
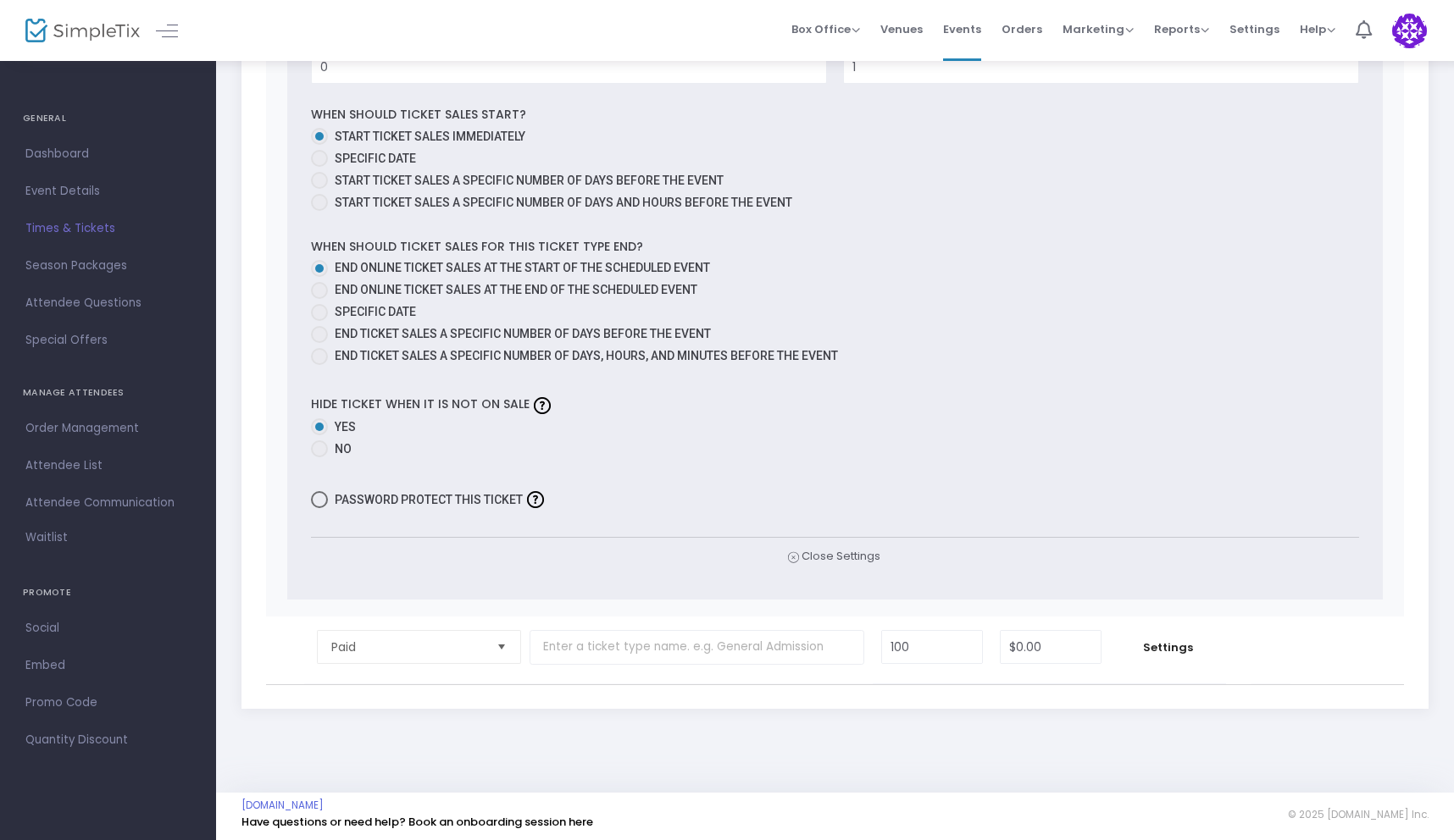
scroll to position [762, 0]
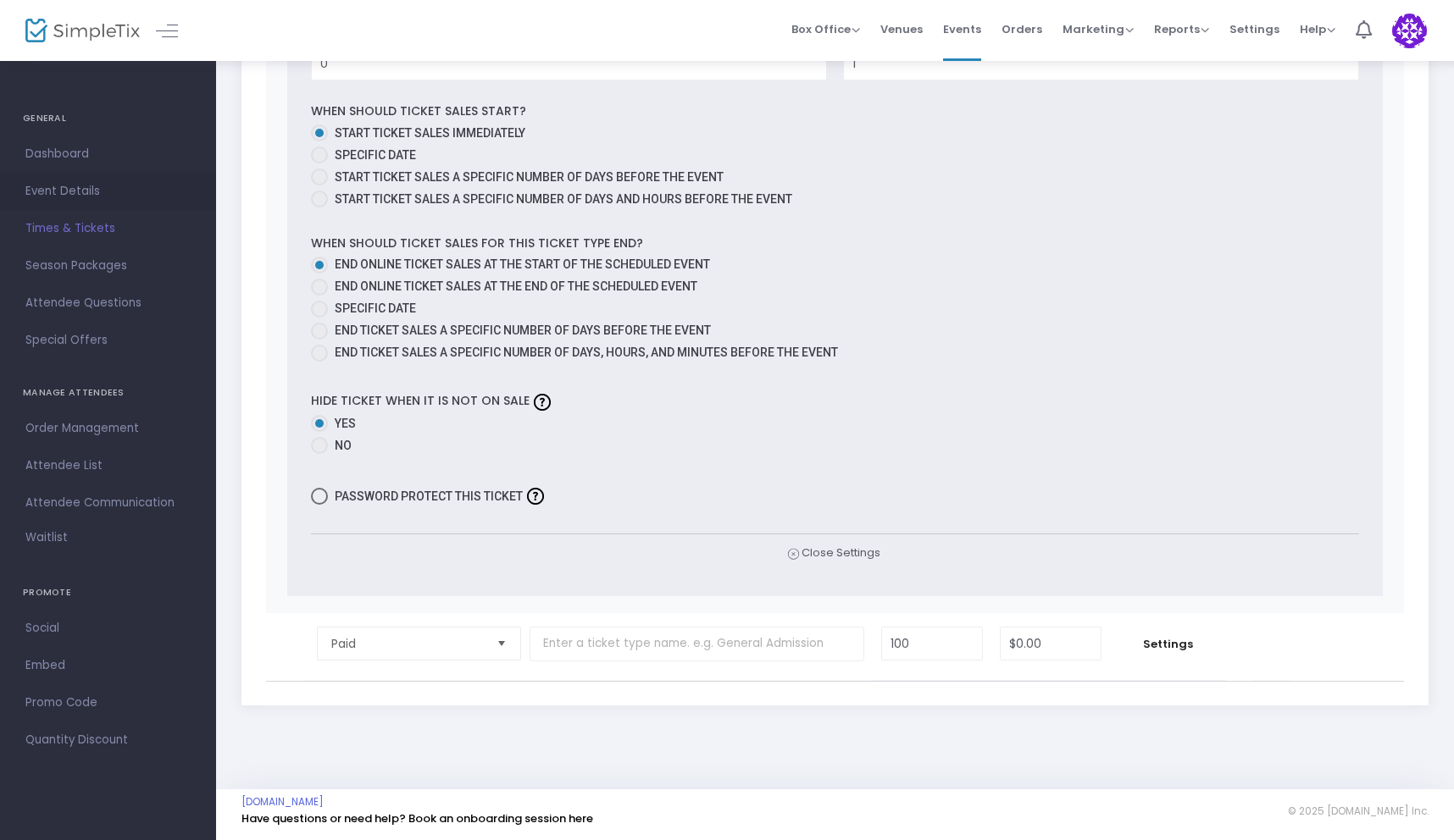
click at [102, 192] on span "Event Details" at bounding box center [108, 191] width 165 height 22
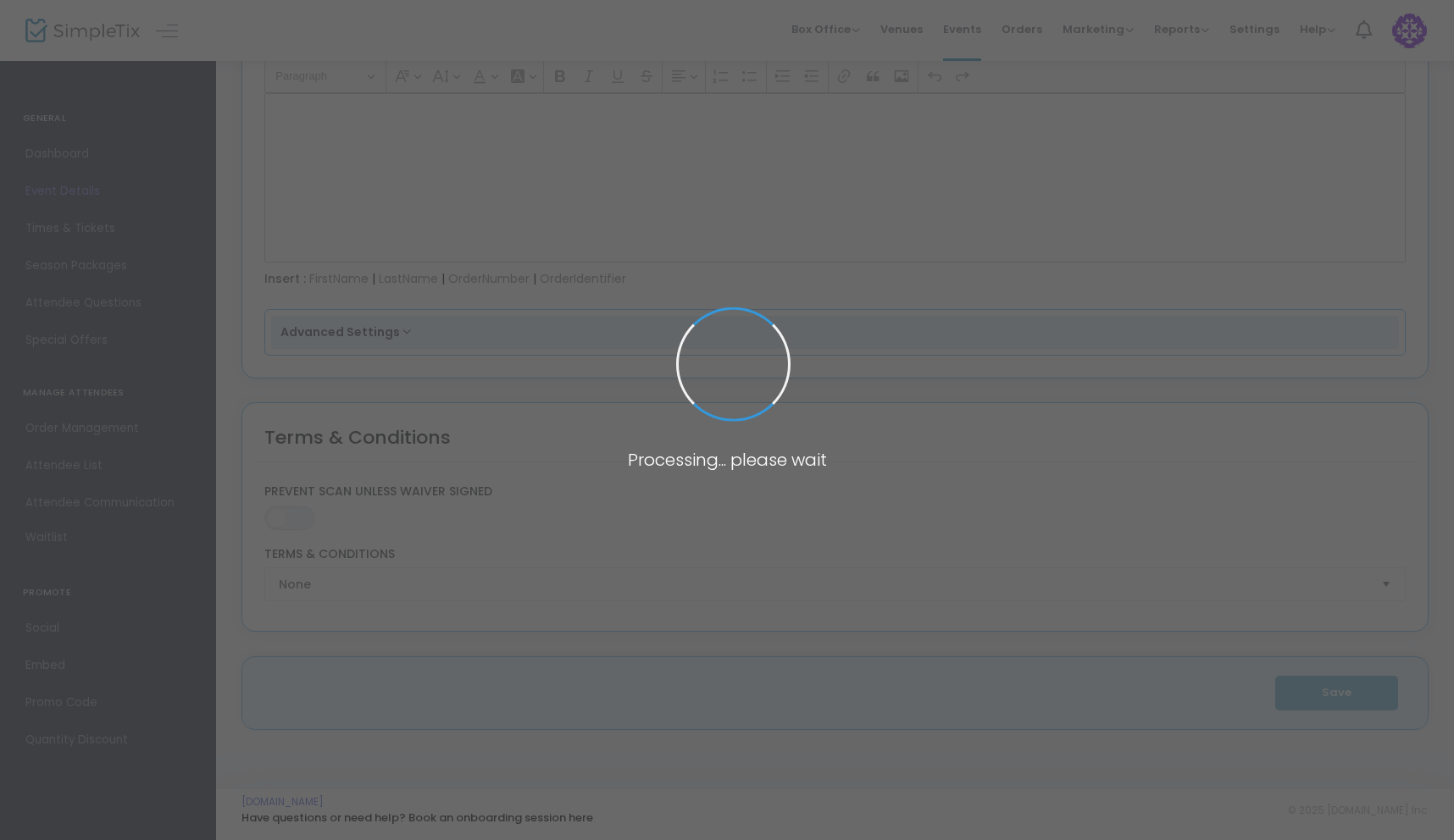
type input "1inch: Swap for Lower Fees, Higher Value. [URL][DOMAIN_NAME]"
type textarea "First Event"
type input "Register Now"
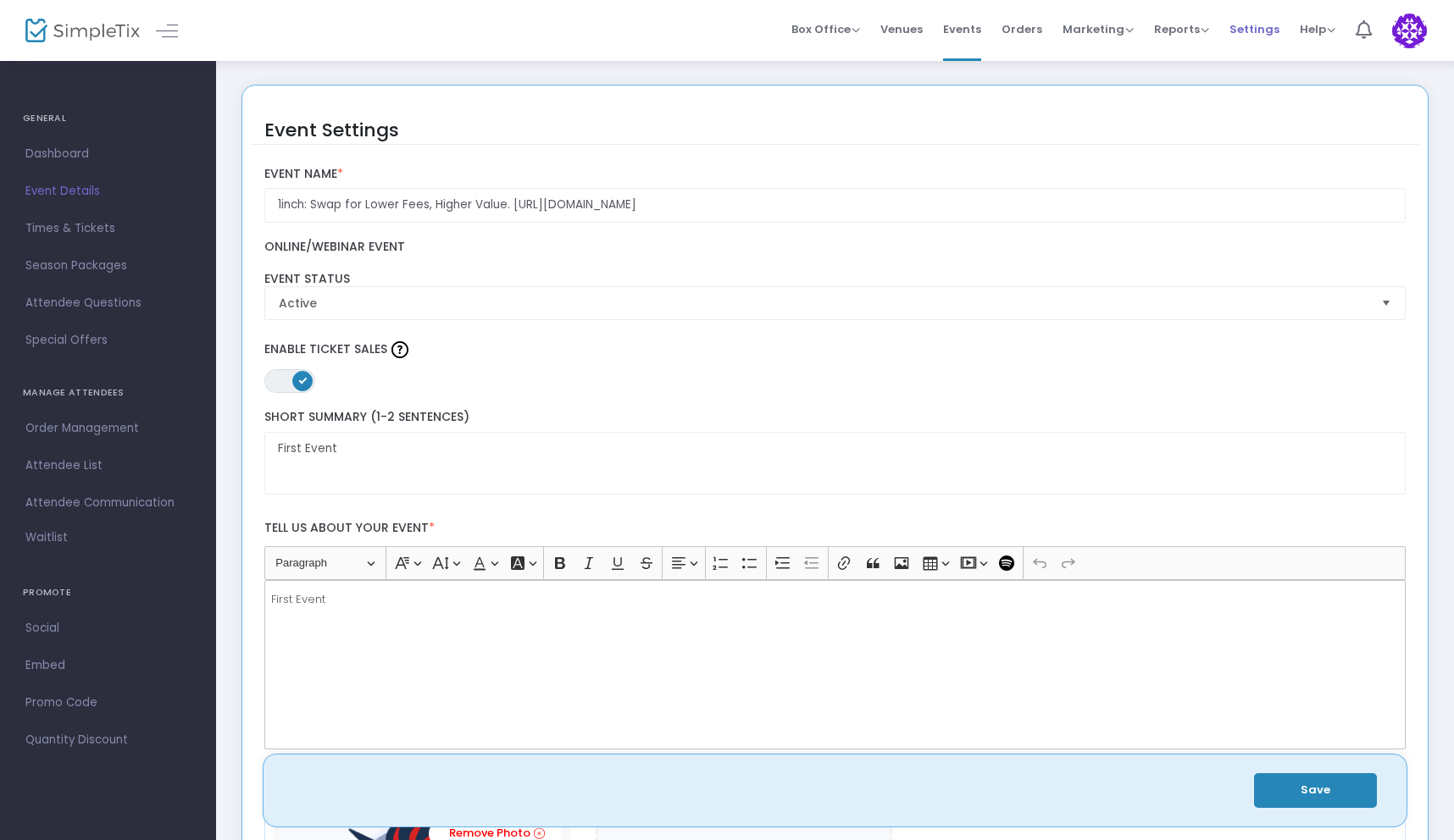
click at [1257, 20] on span "Settings" at bounding box center [1254, 29] width 50 height 44
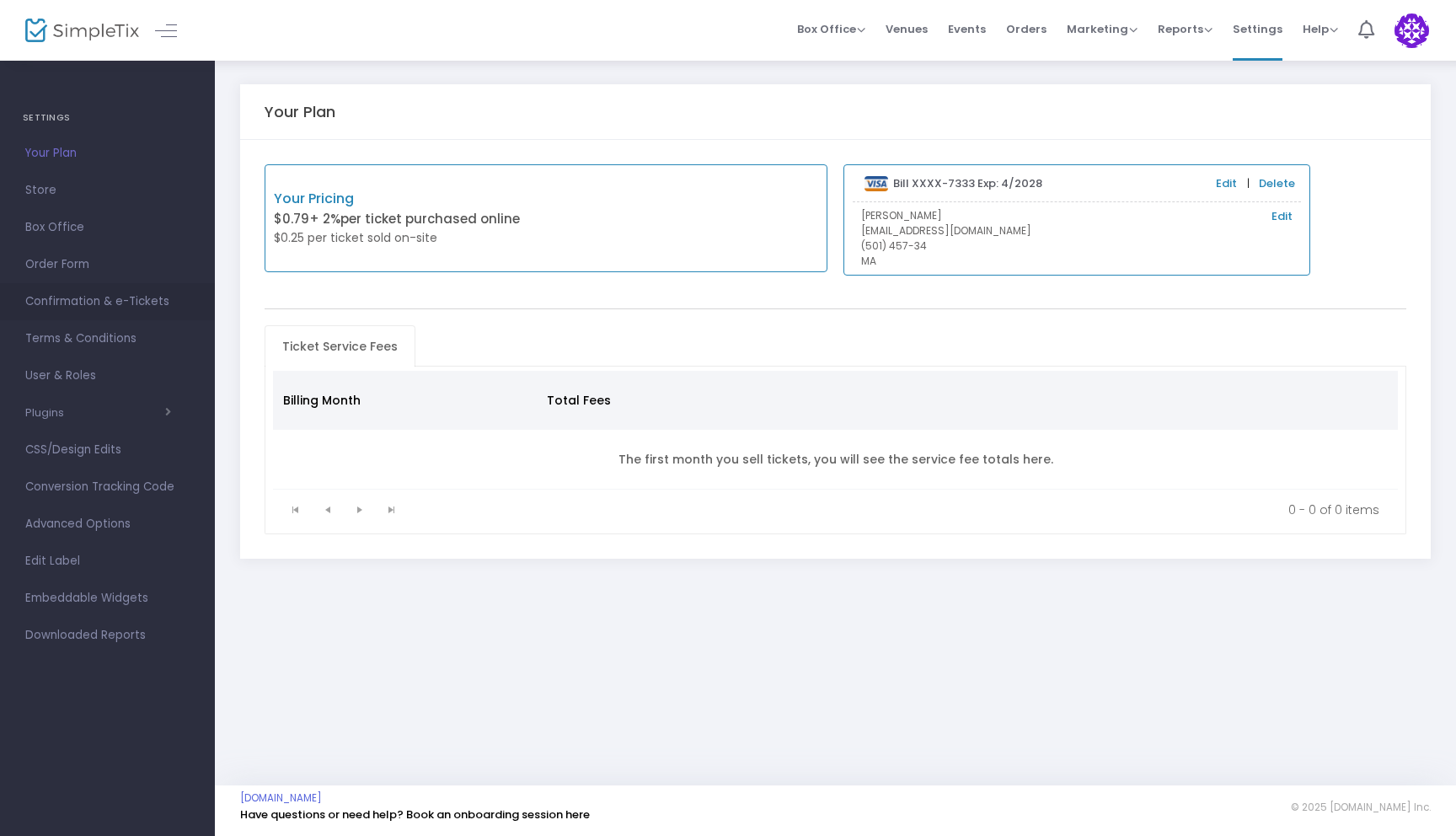
click at [67, 300] on span "Confirmation & e-Tickets" at bounding box center [107, 302] width 164 height 22
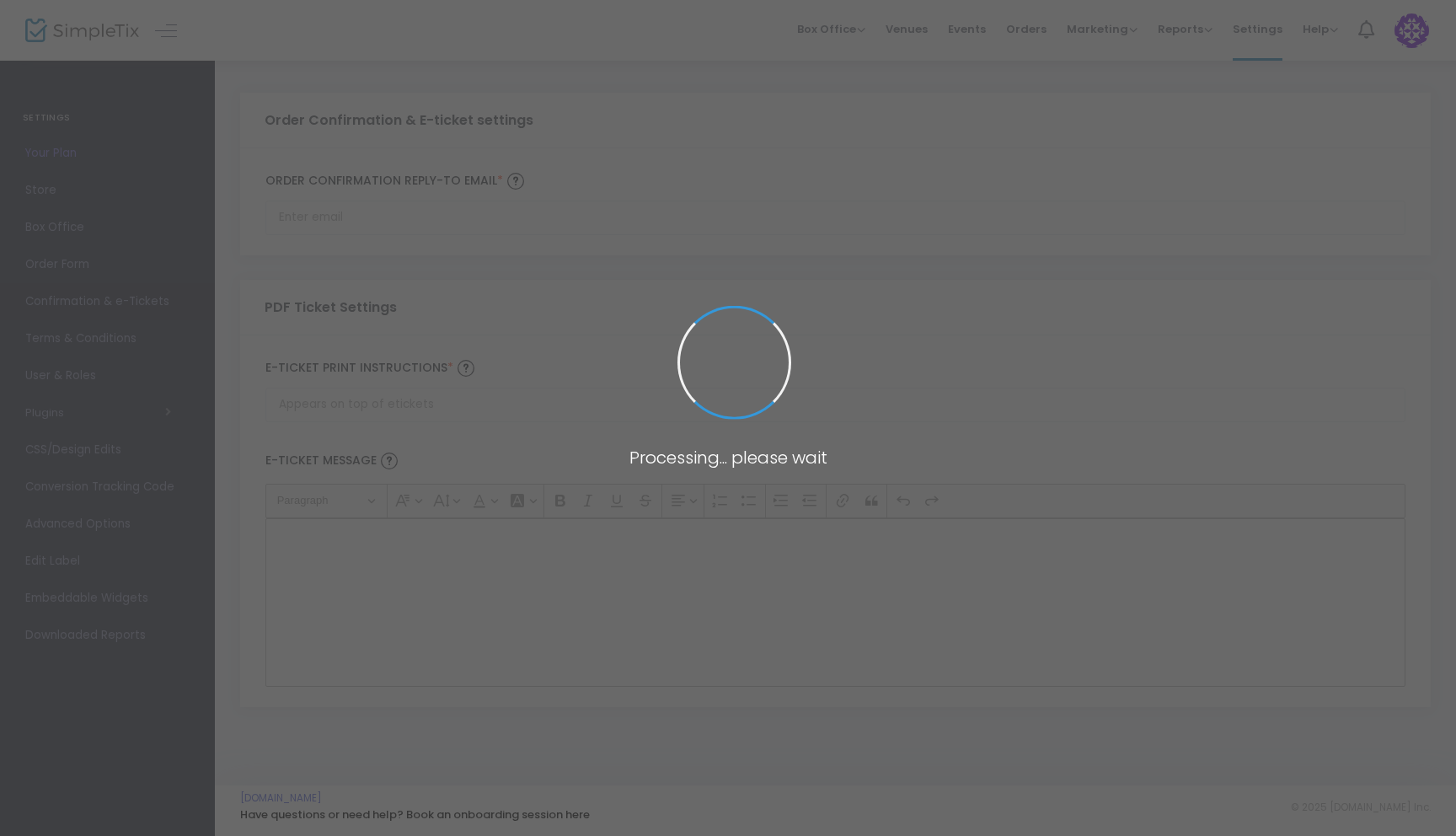
type input "[EMAIL_ADDRESS][DOMAIN_NAME]"
type input "Print and bring this ticket with you"
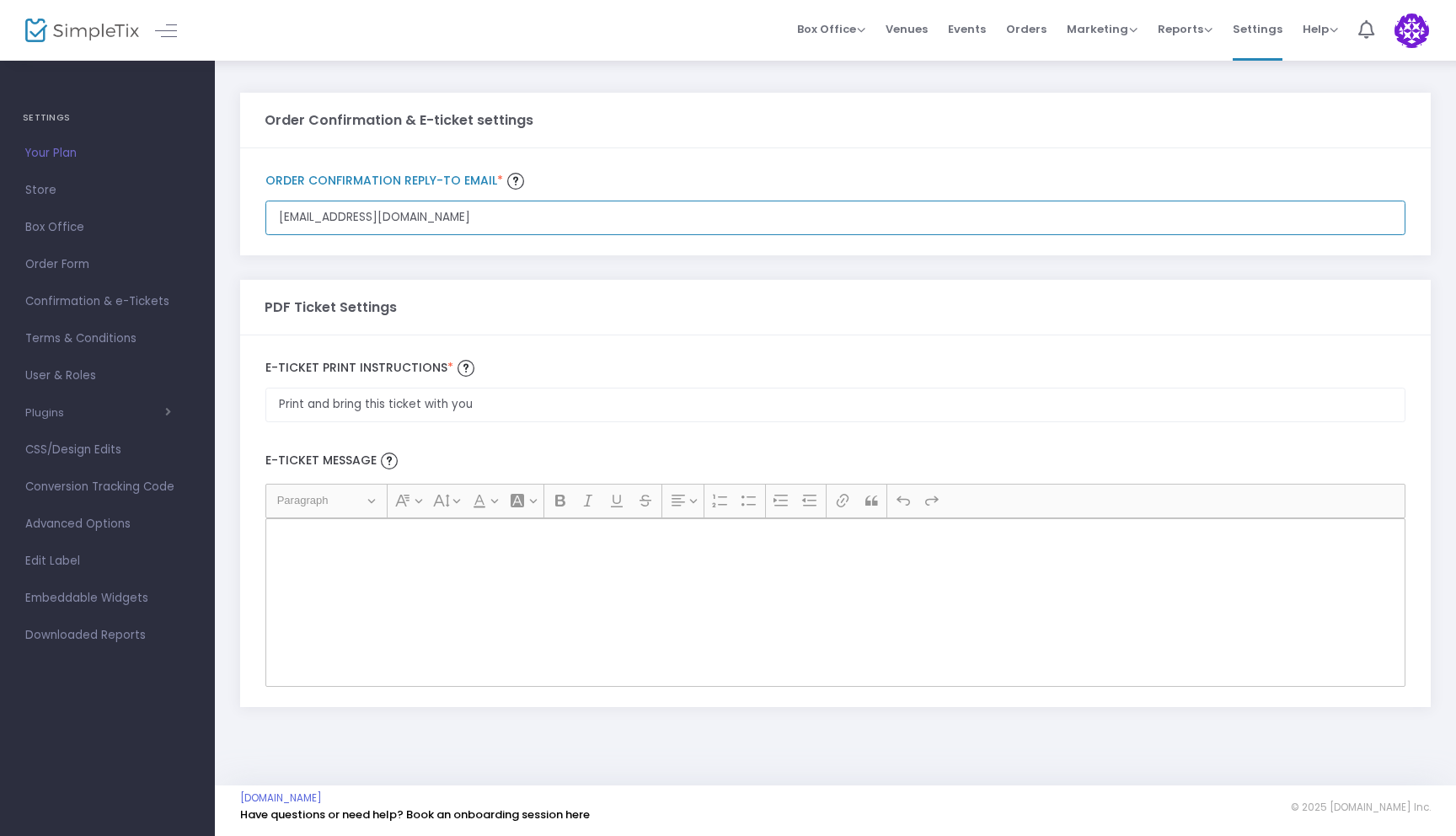
click at [441, 224] on input "[EMAIL_ADDRESS][DOMAIN_NAME]" at bounding box center [835, 218] width 1140 height 35
click at [88, 454] on span "CSS/Design Edits" at bounding box center [107, 449] width 164 height 22
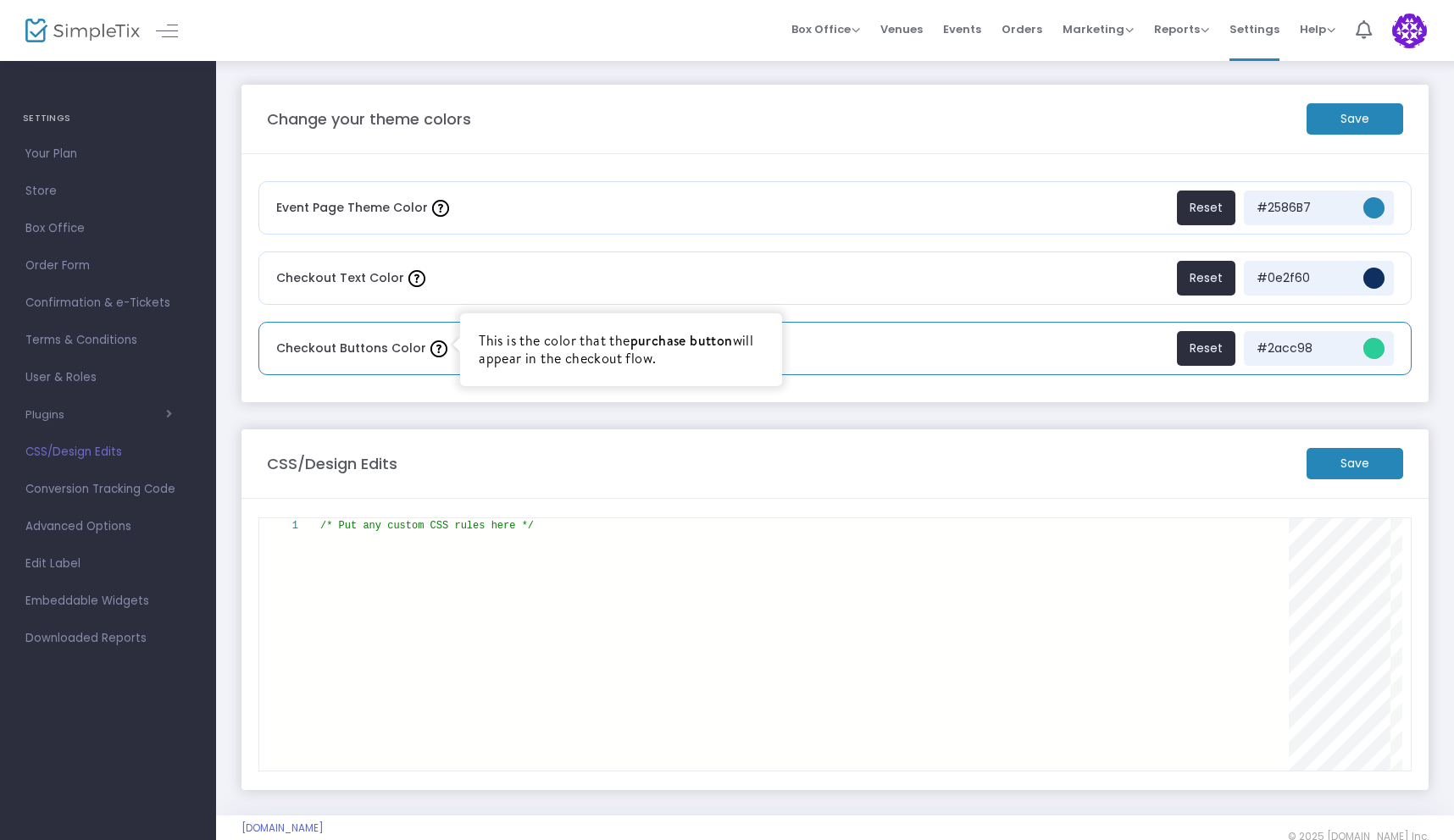
scroll to position [25, 0]
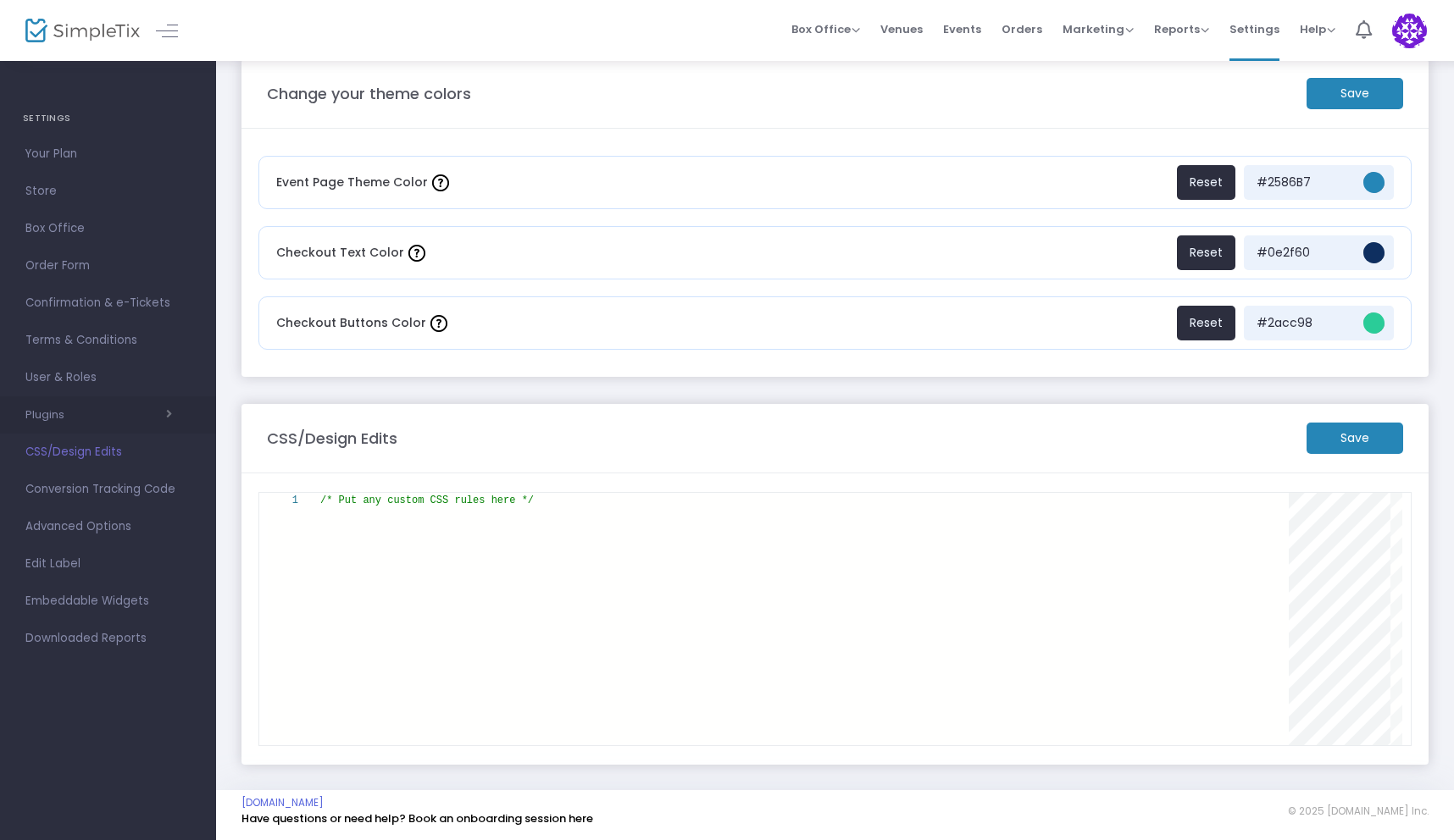
click at [145, 411] on span "button" at bounding box center [117, 414] width 108 height 16
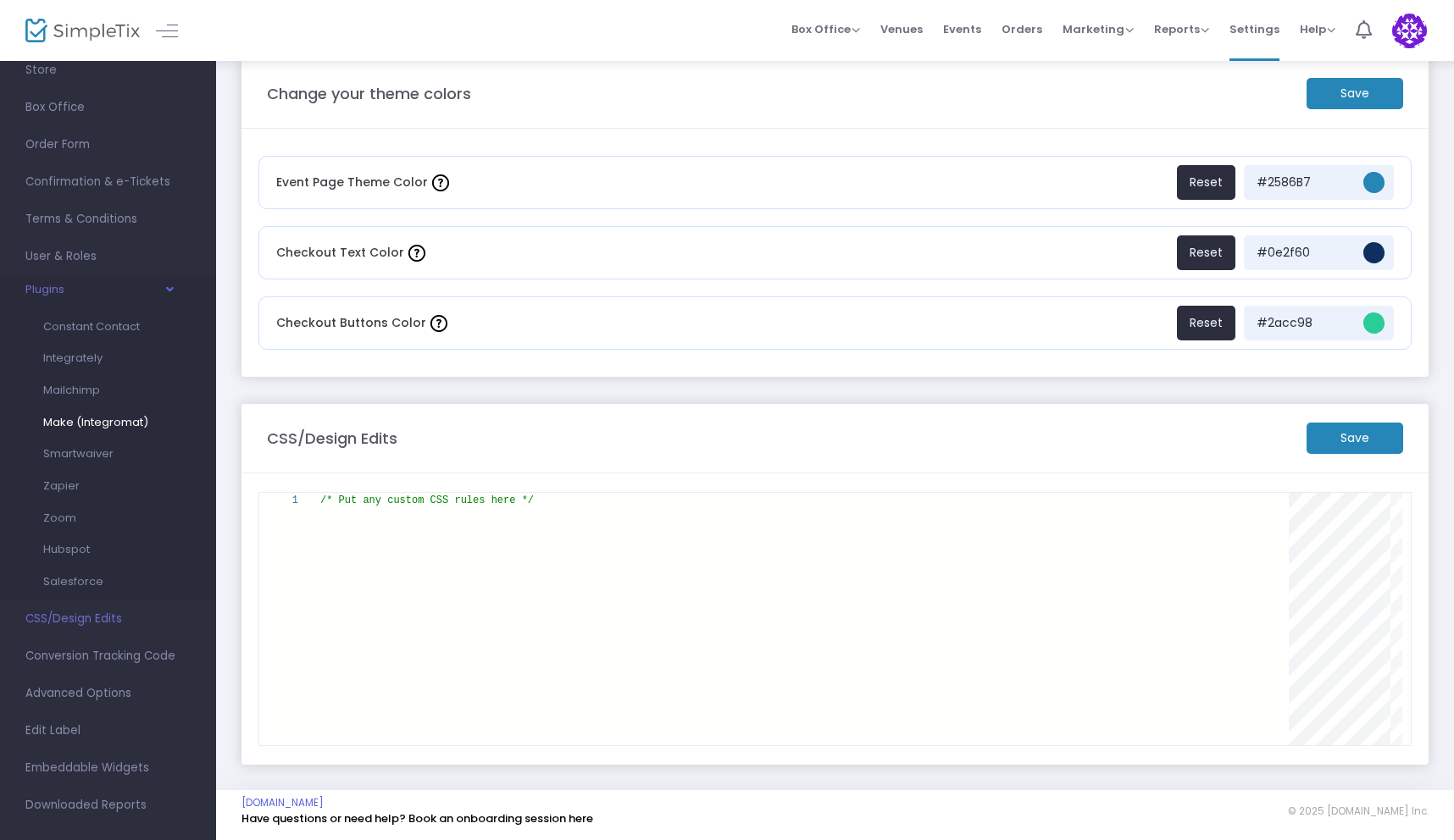
scroll to position [141, 0]
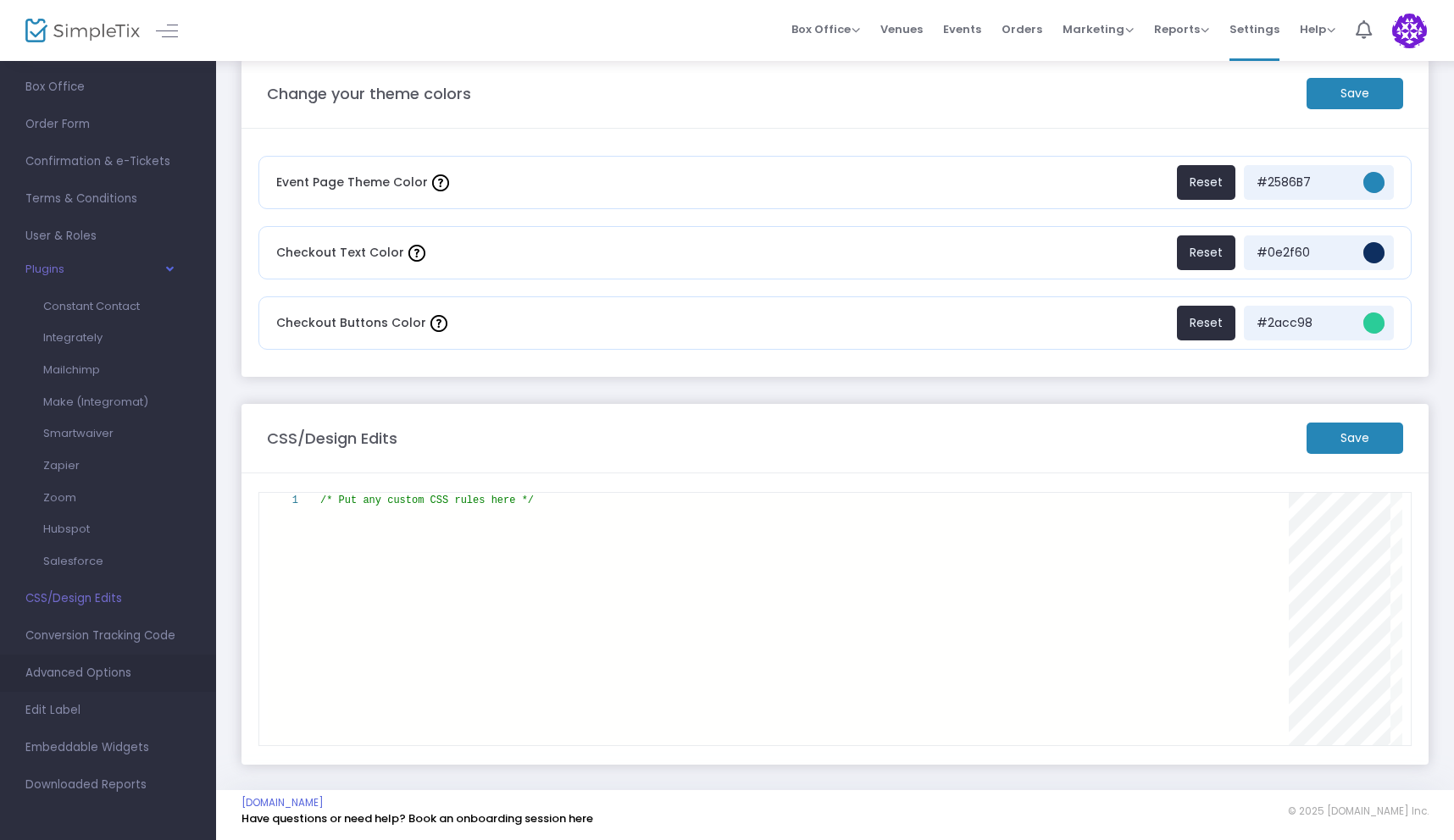
click at [126, 679] on span "Advanced Options" at bounding box center [108, 672] width 165 height 22
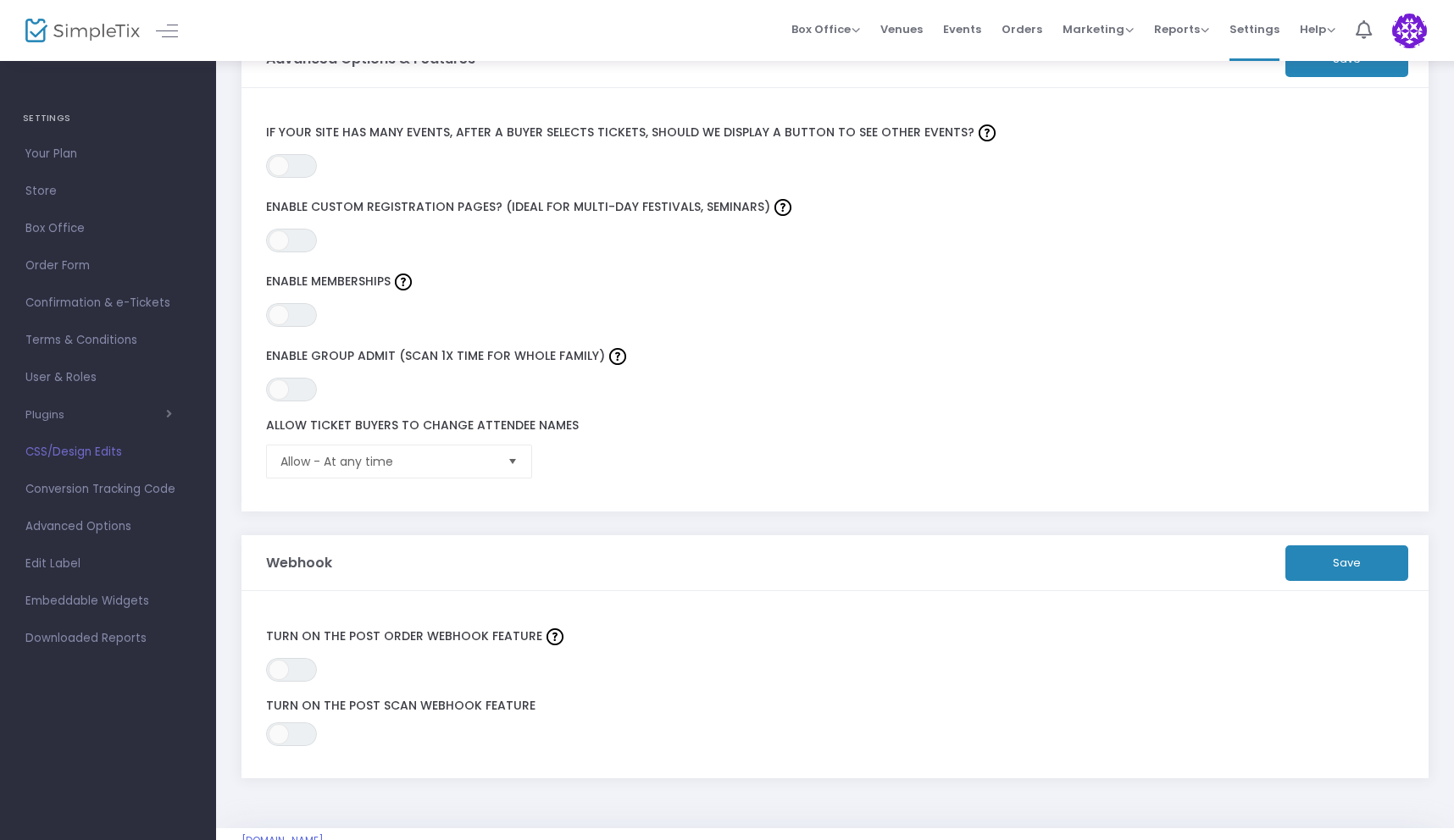
scroll to position [375, 0]
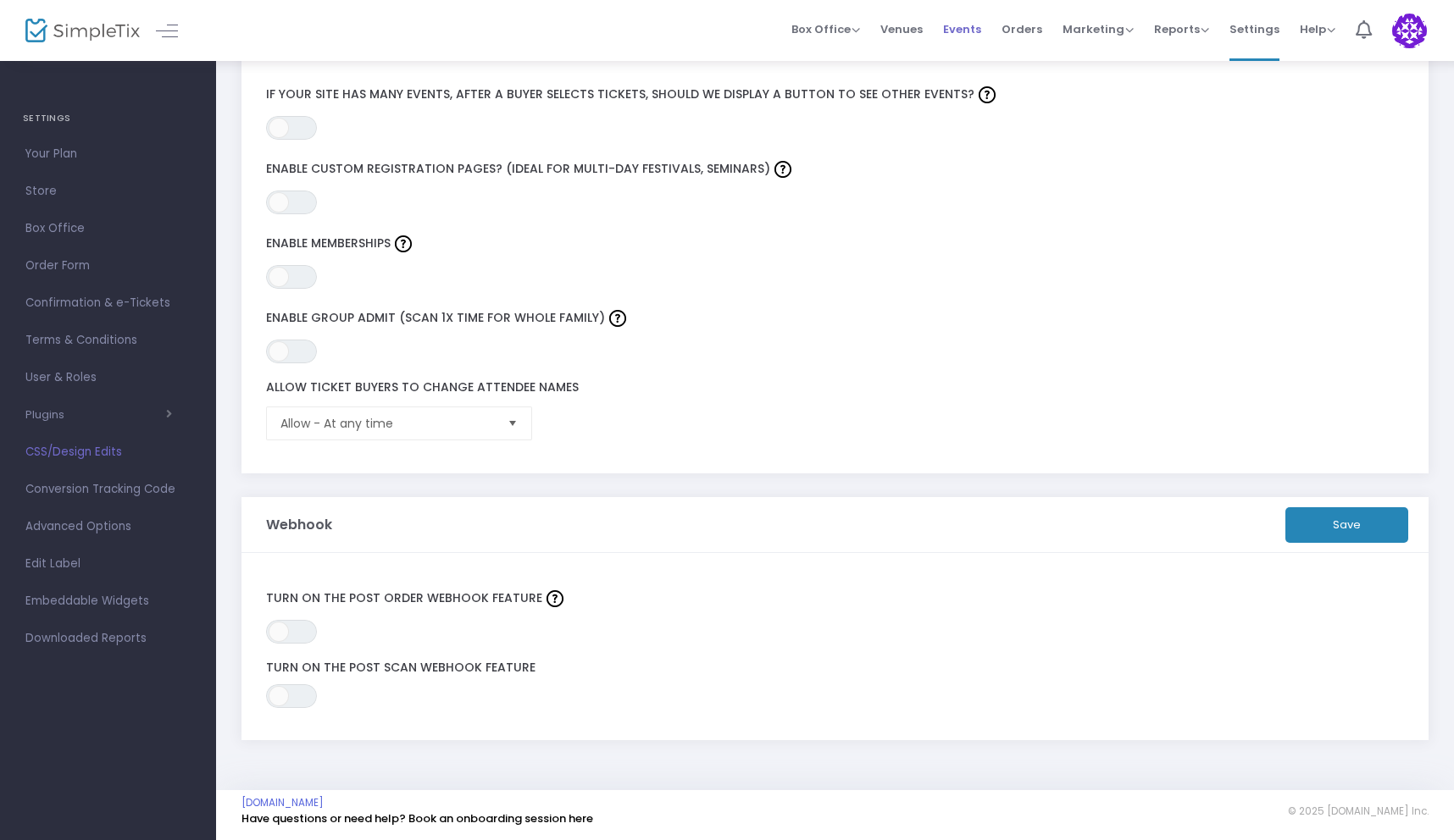
click at [980, 35] on span "Events" at bounding box center [962, 29] width 38 height 44
